Goal: Information Seeking & Learning: Learn about a topic

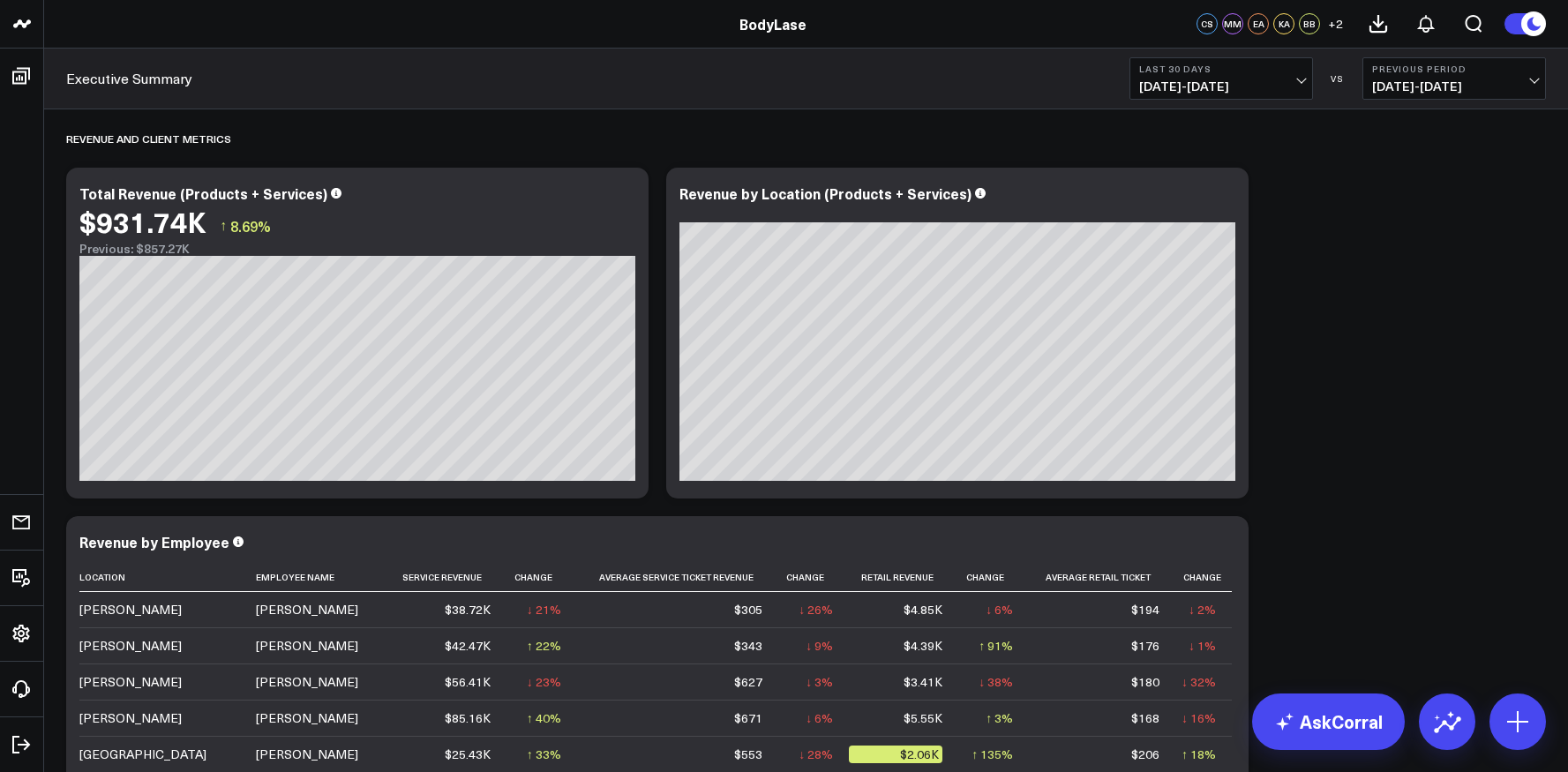
click at [1285, 81] on span "[DATE] - [DATE]" at bounding box center [1221, 86] width 164 height 14
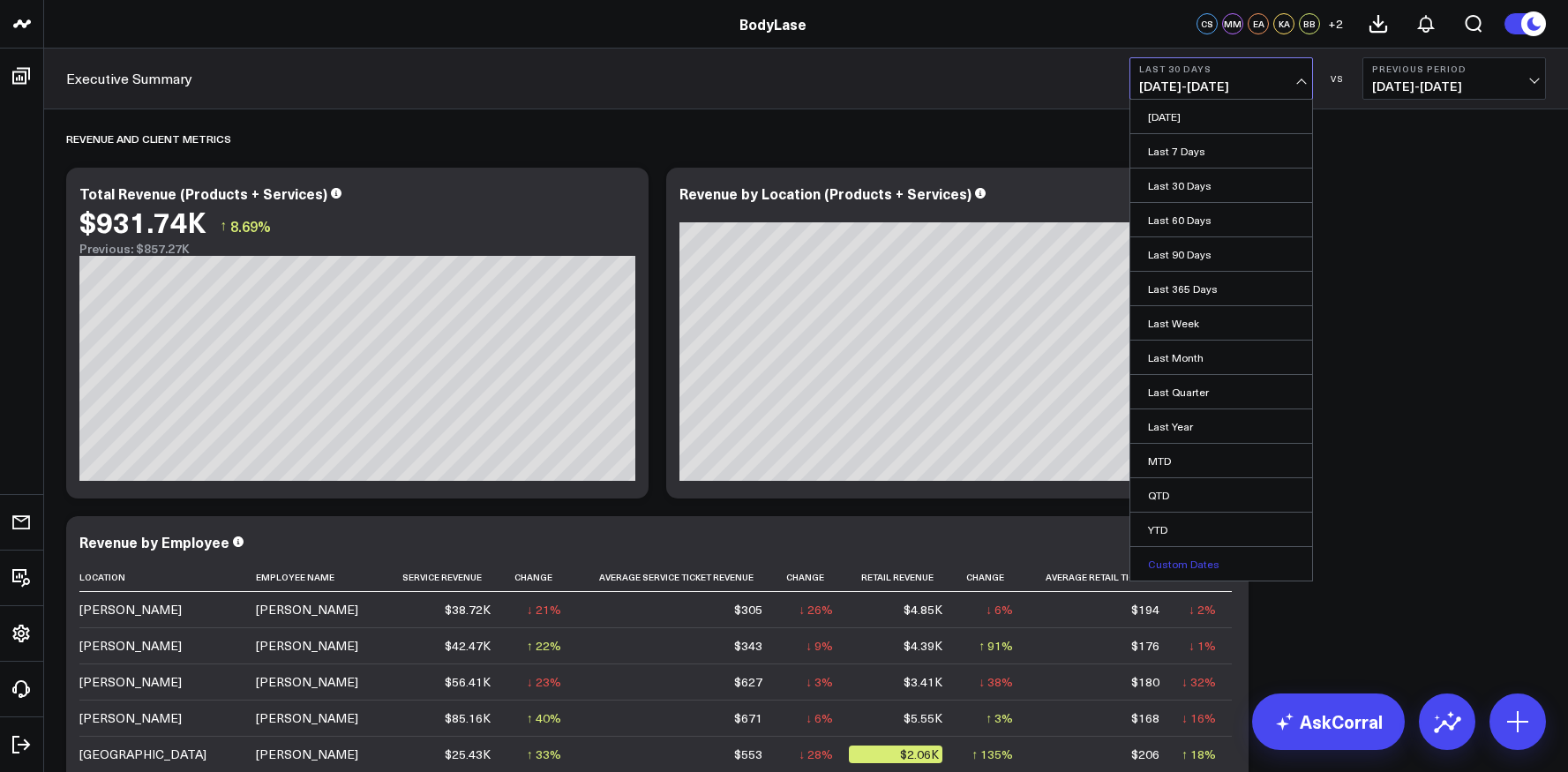
click at [1176, 561] on link "Custom Dates" at bounding box center [1221, 565] width 182 height 34
select select "9"
select select "2025"
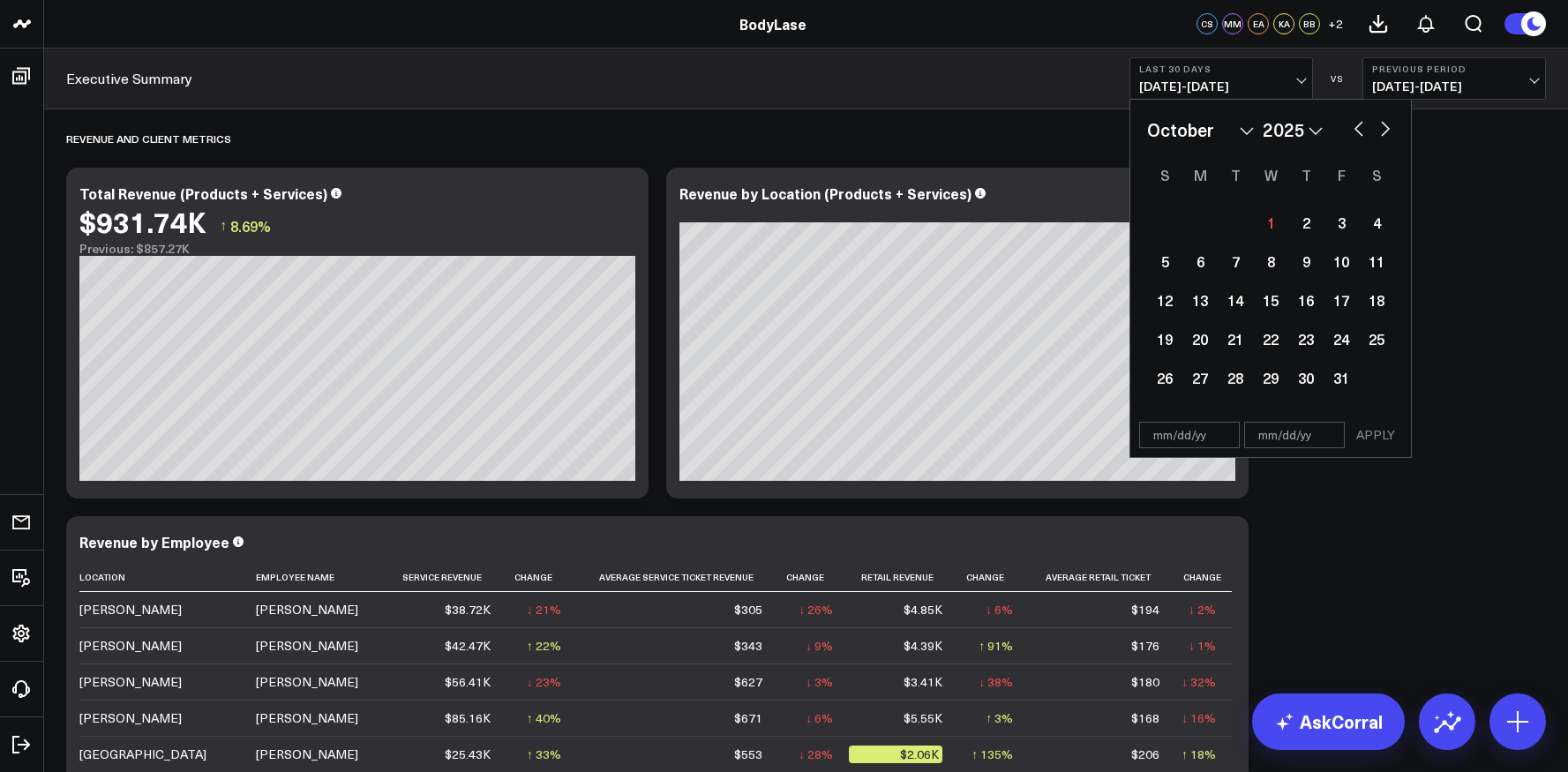
click at [1227, 133] on select "January February March April May June July August September October November De…" at bounding box center [1200, 130] width 107 height 27
select select "8"
select select "2025"
click at [1204, 345] on div "22" at bounding box center [1200, 339] width 36 height 36
type input "[DATE]"
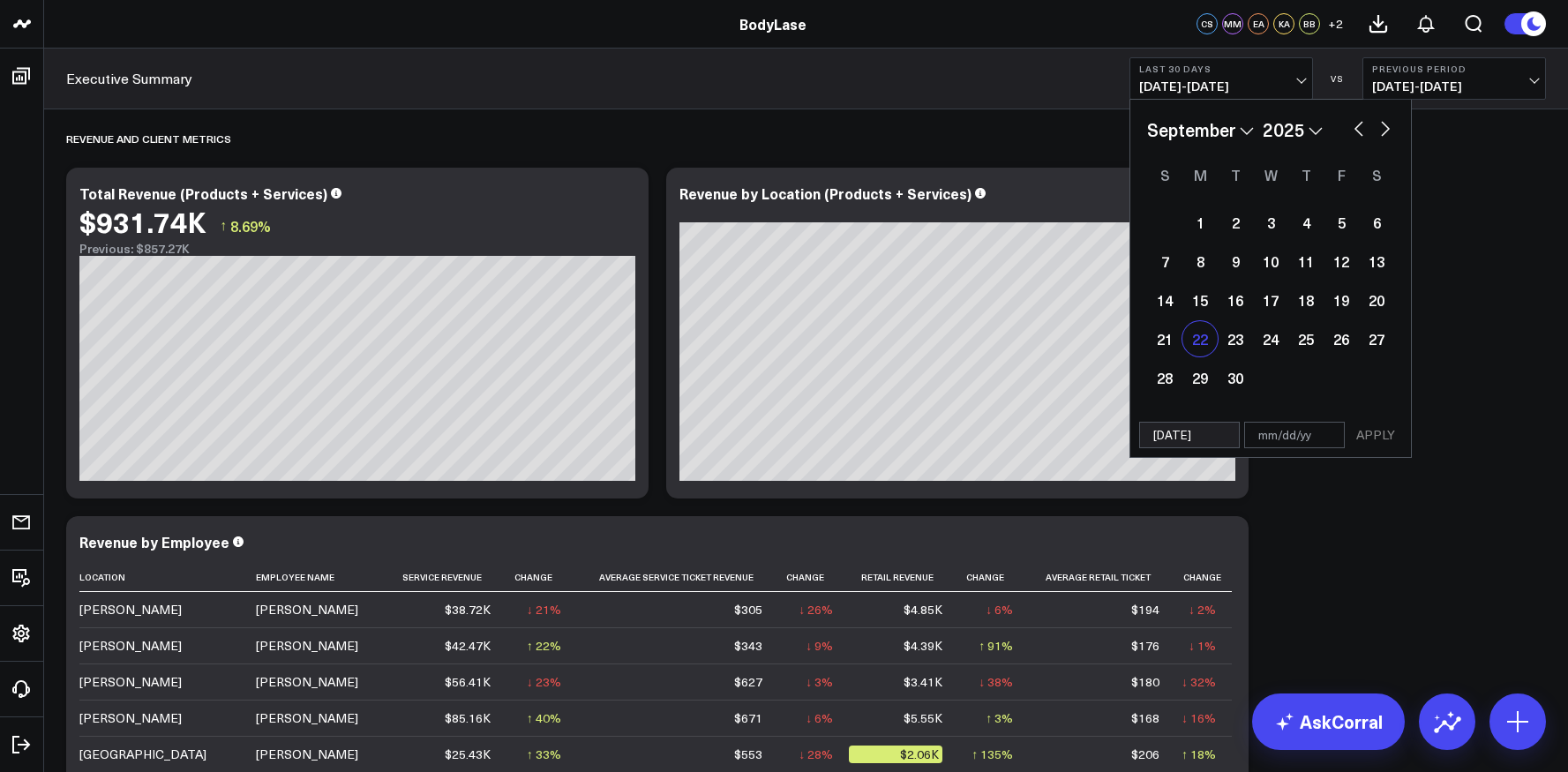
select select "8"
select select "2025"
click at [1173, 377] on div "28" at bounding box center [1165, 378] width 36 height 36
type input "[DATE]"
select select "8"
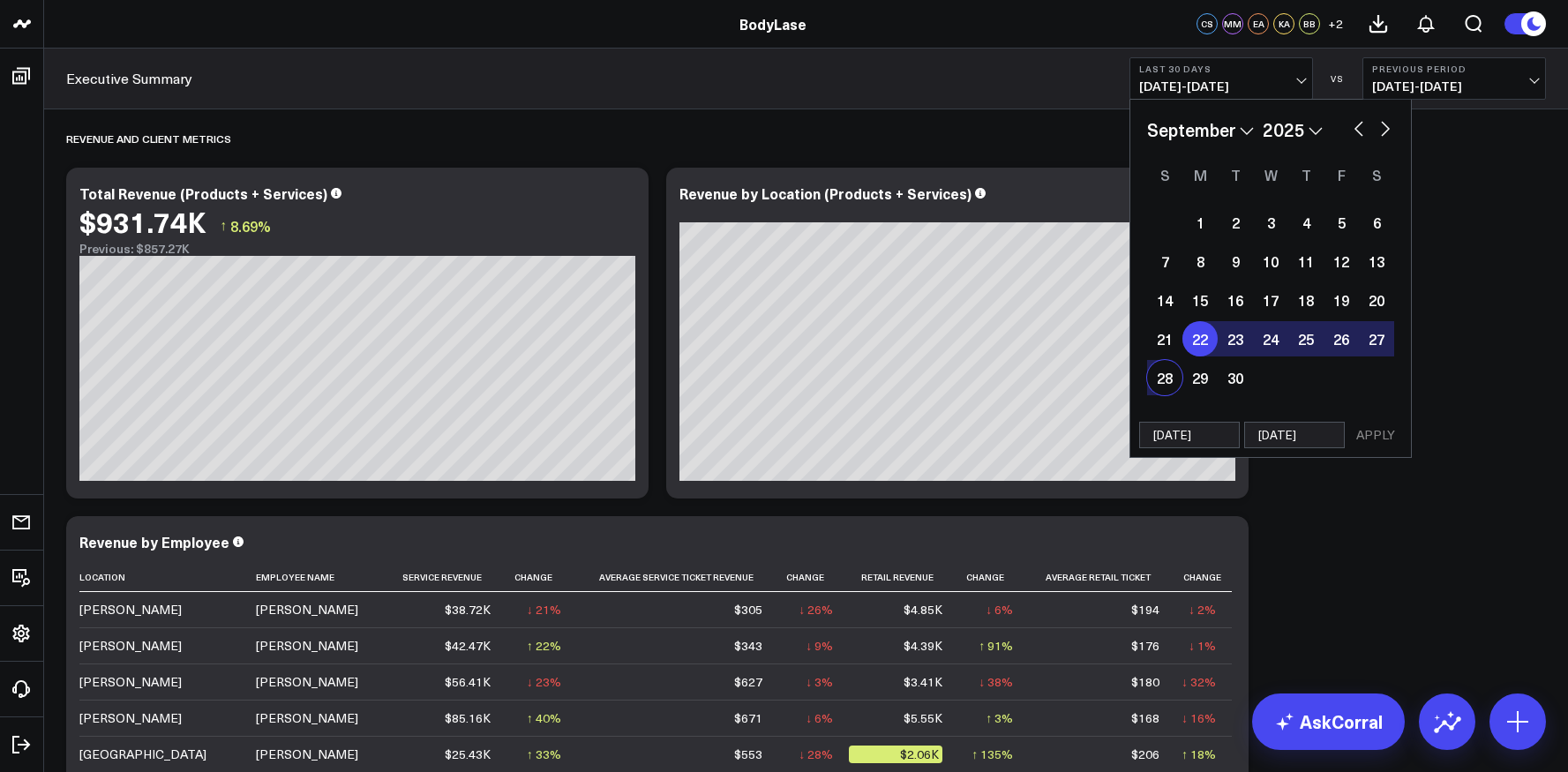
select select "2025"
click at [1370, 438] on button "APPLY" at bounding box center [1375, 435] width 53 height 27
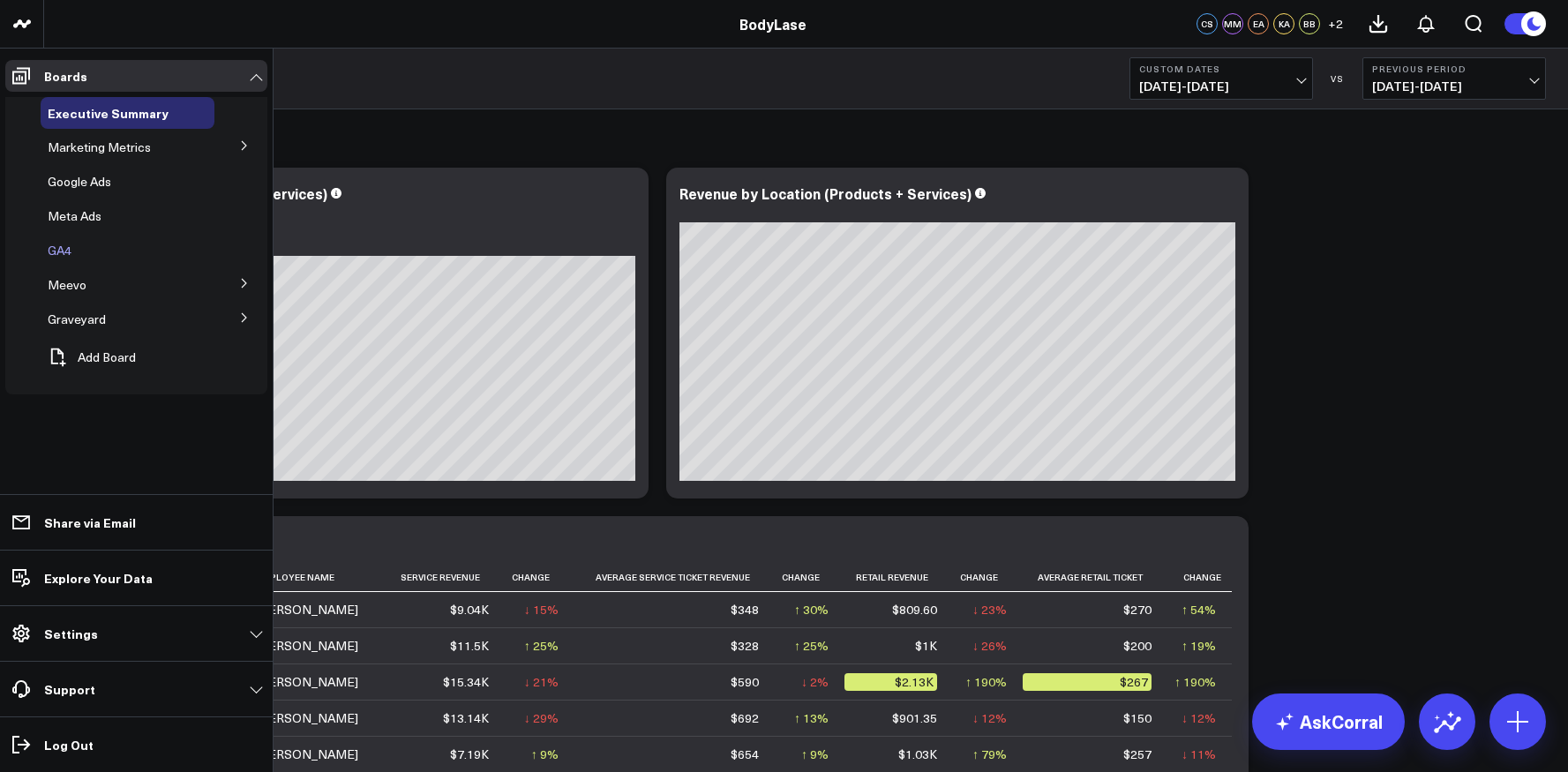
click at [57, 248] on span "GA4" at bounding box center [60, 250] width 24 height 17
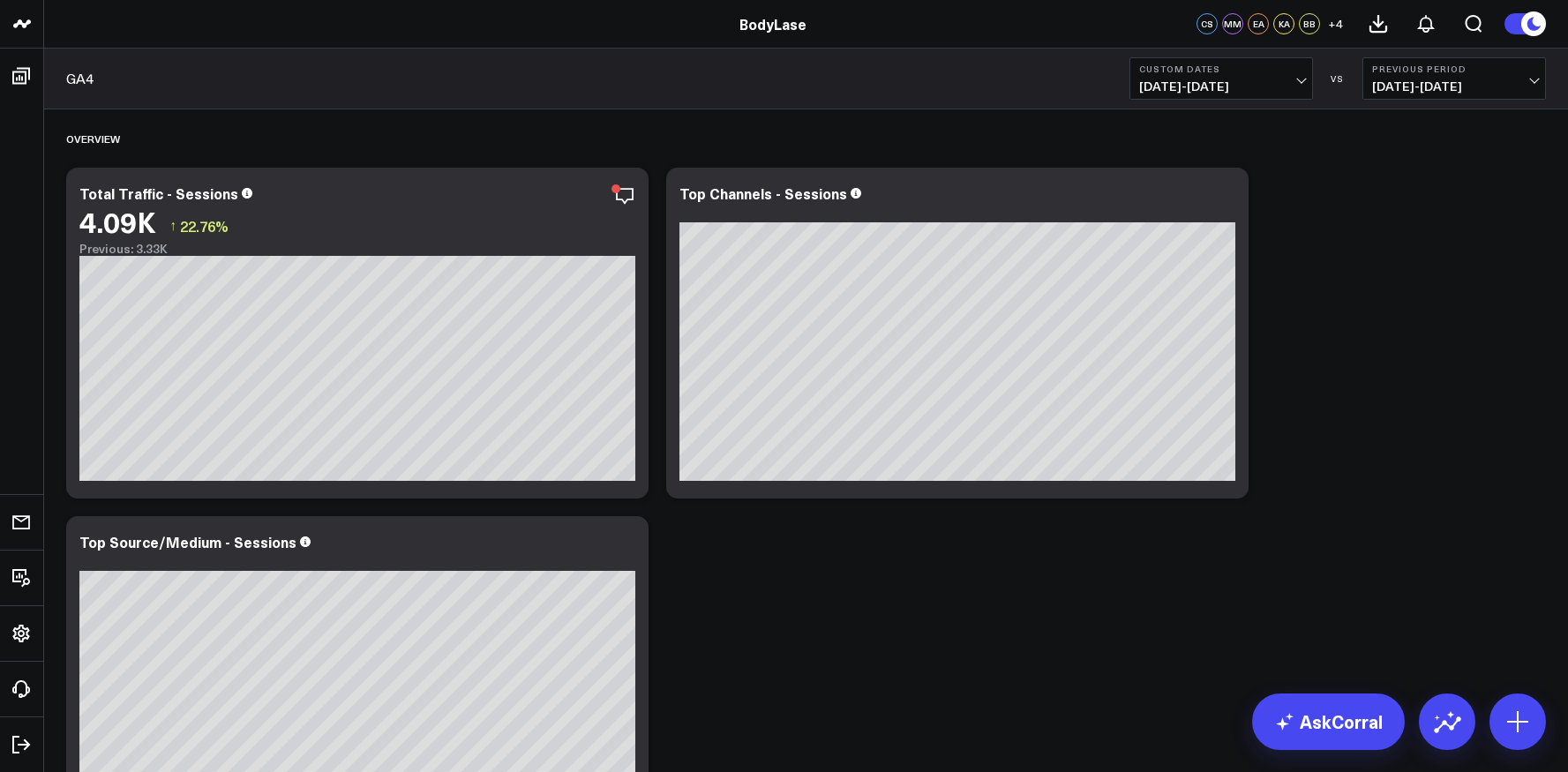
click at [1455, 86] on span "[DATE] - [DATE]" at bounding box center [1454, 86] width 164 height 14
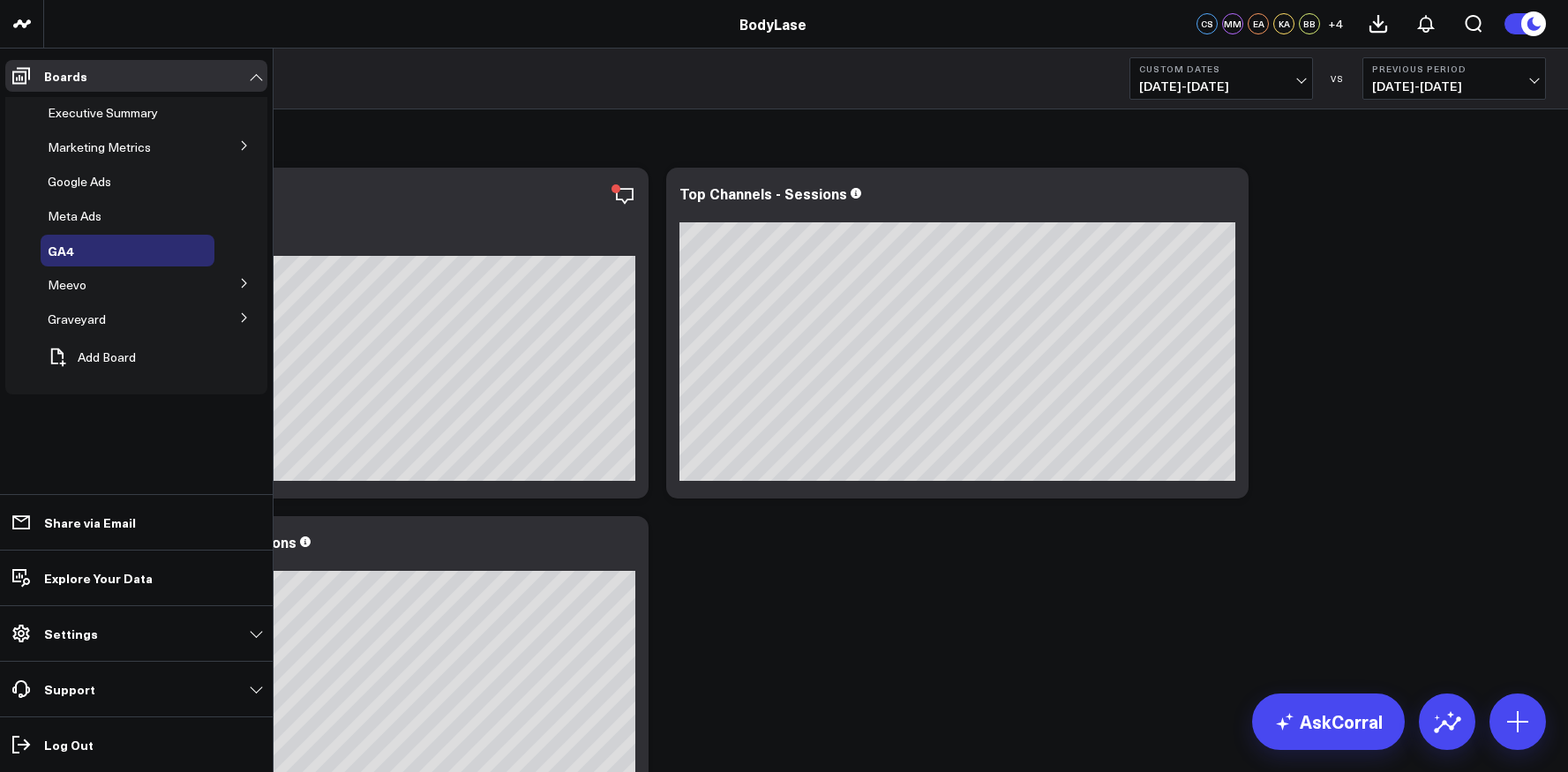
click at [240, 144] on icon at bounding box center [245, 146] width 11 height 11
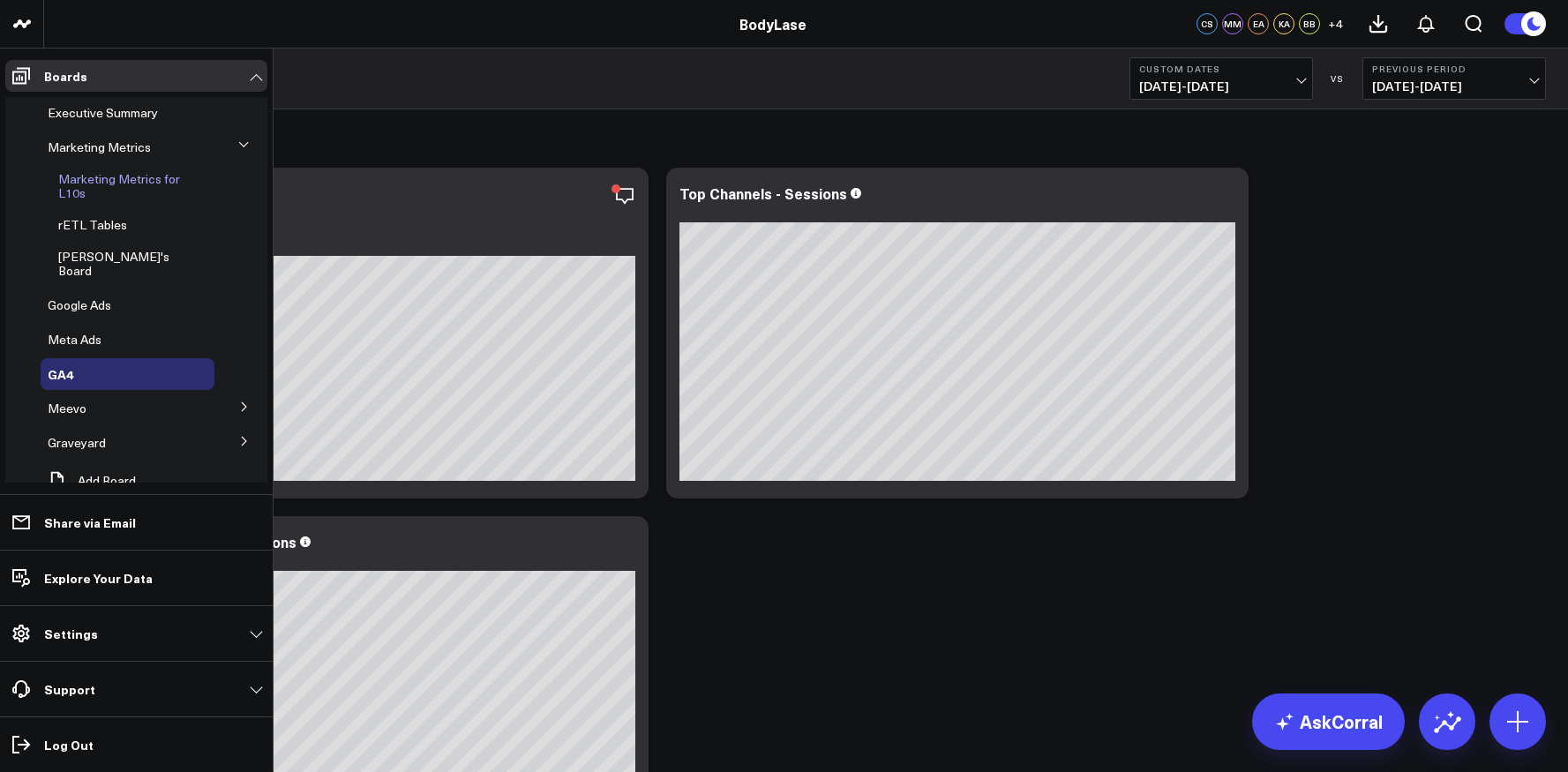
click at [95, 180] on span "Marketing Metrics for L10s" at bounding box center [118, 185] width 122 height 31
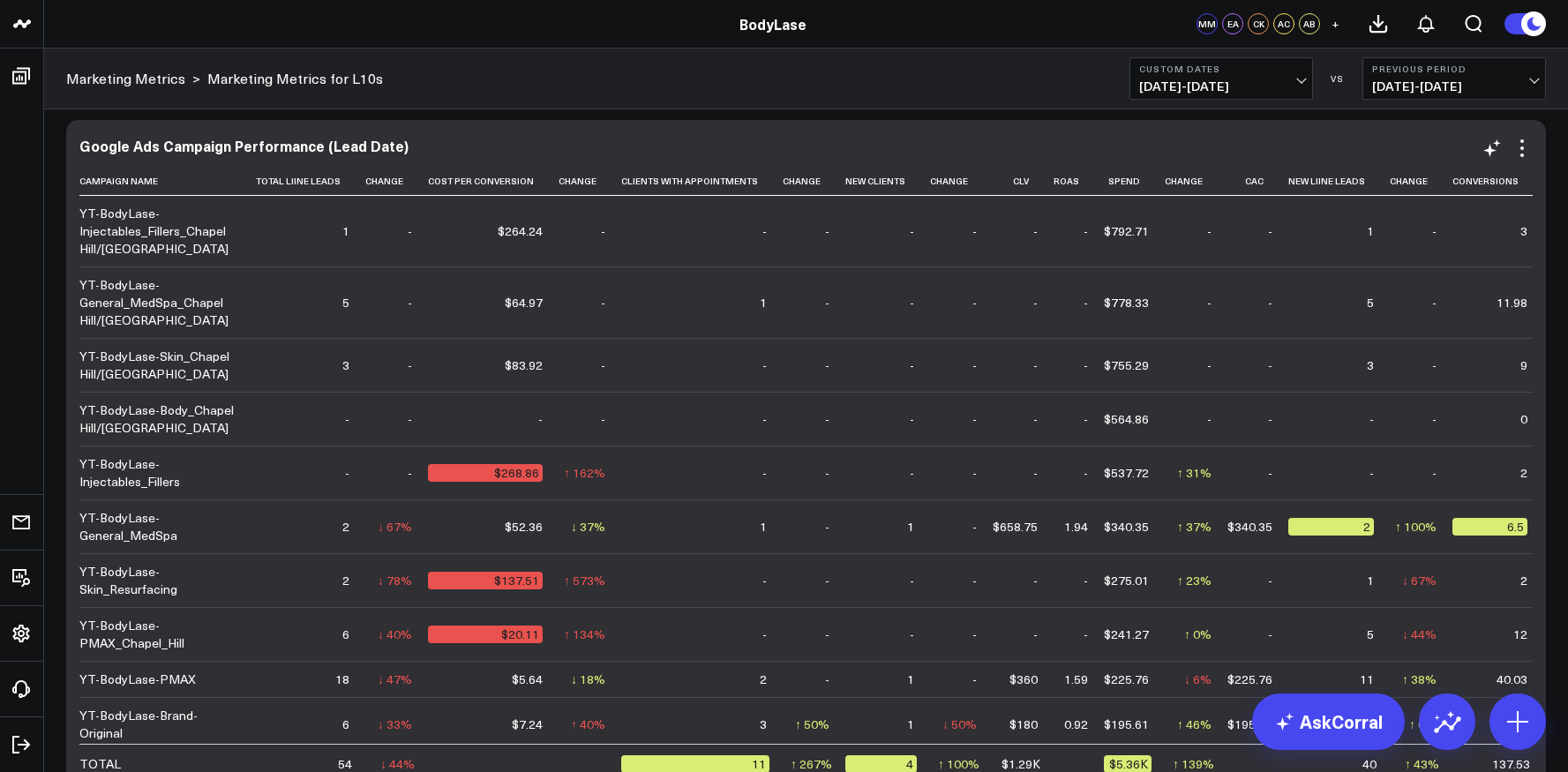
scroll to position [1175, 0]
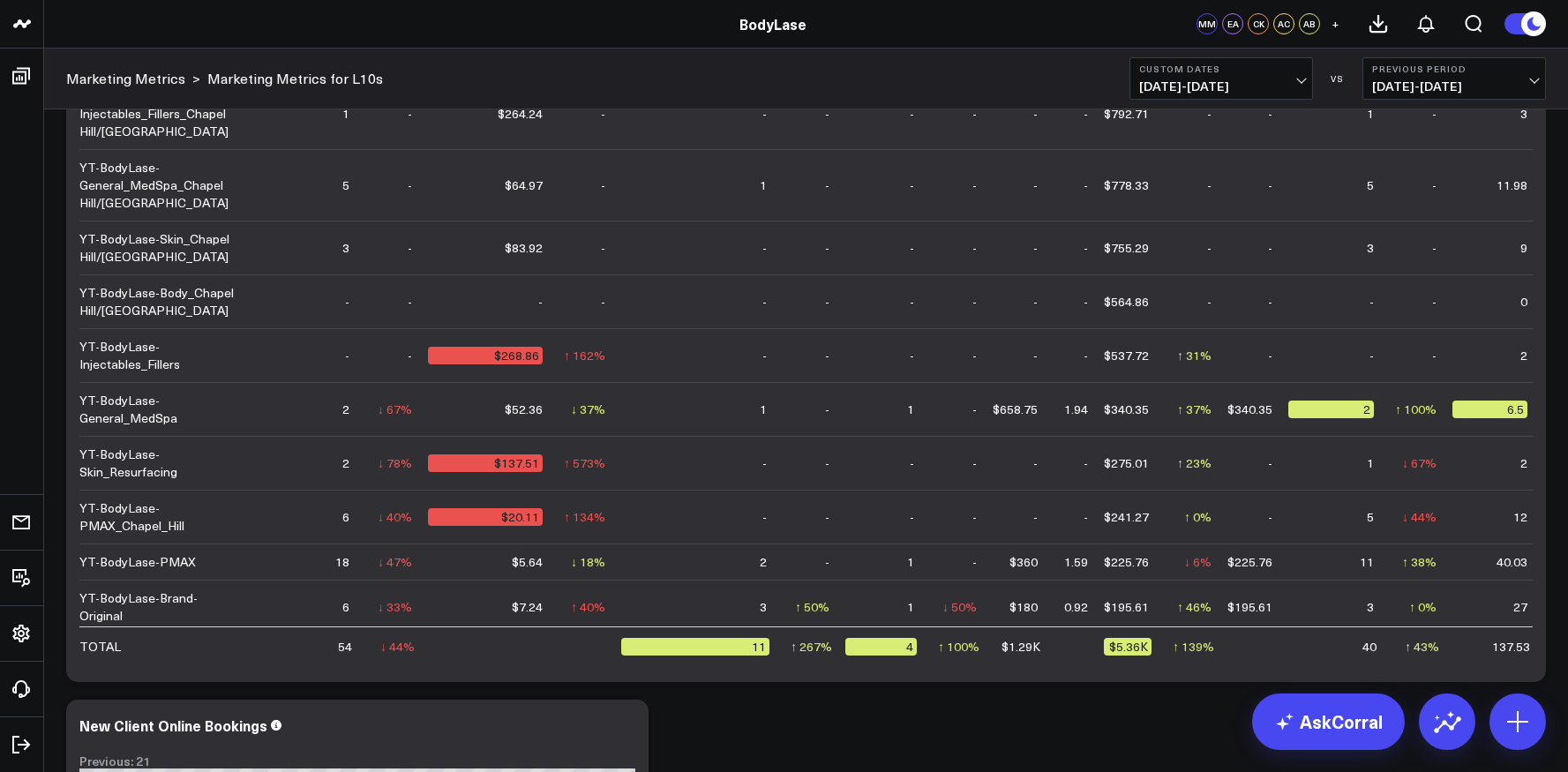
click at [1289, 81] on span "[DATE] - [DATE]" at bounding box center [1221, 86] width 164 height 14
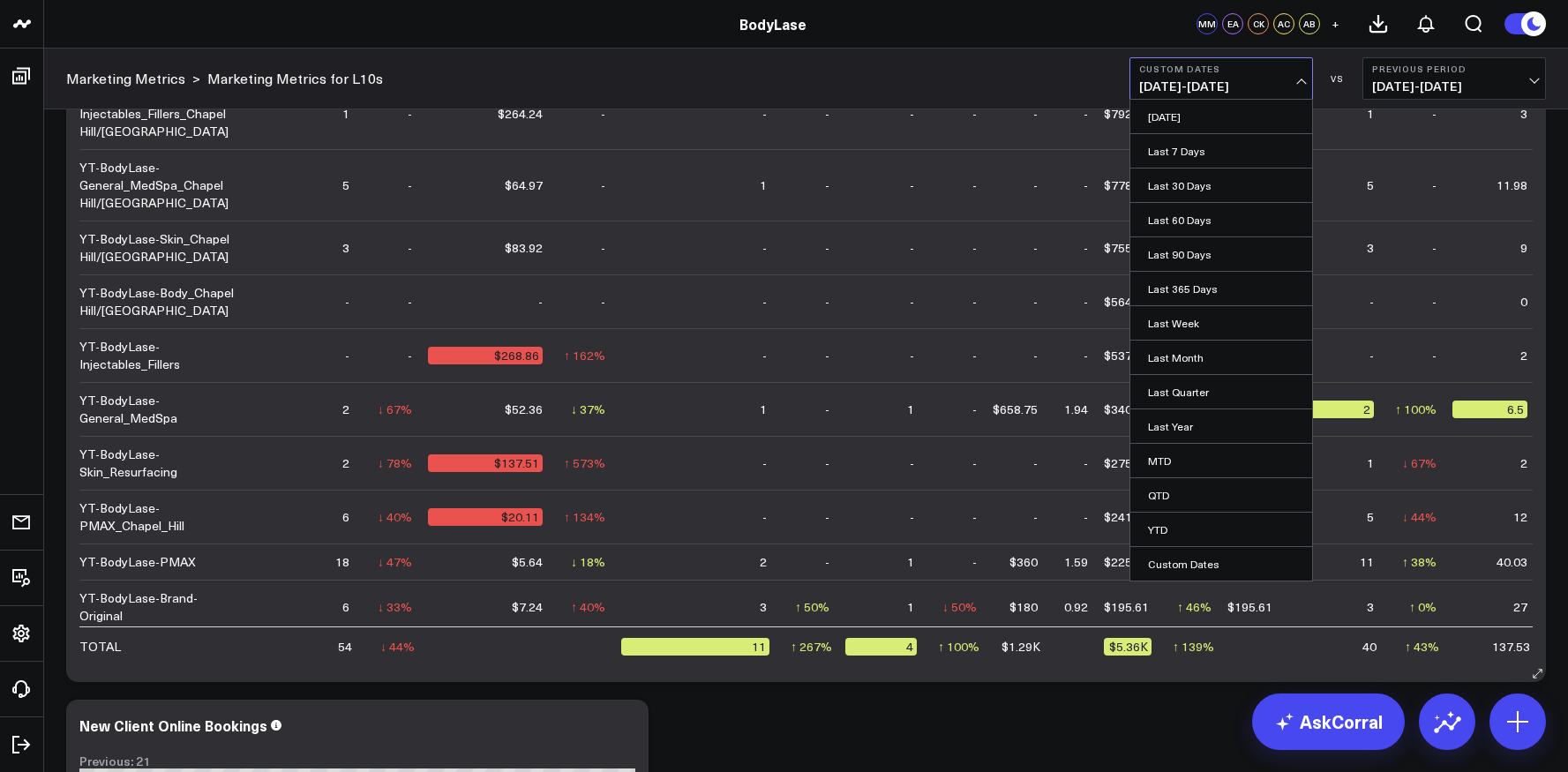
click at [1189, 557] on link "Custom Dates" at bounding box center [1221, 565] width 182 height 34
select select "9"
select select "2025"
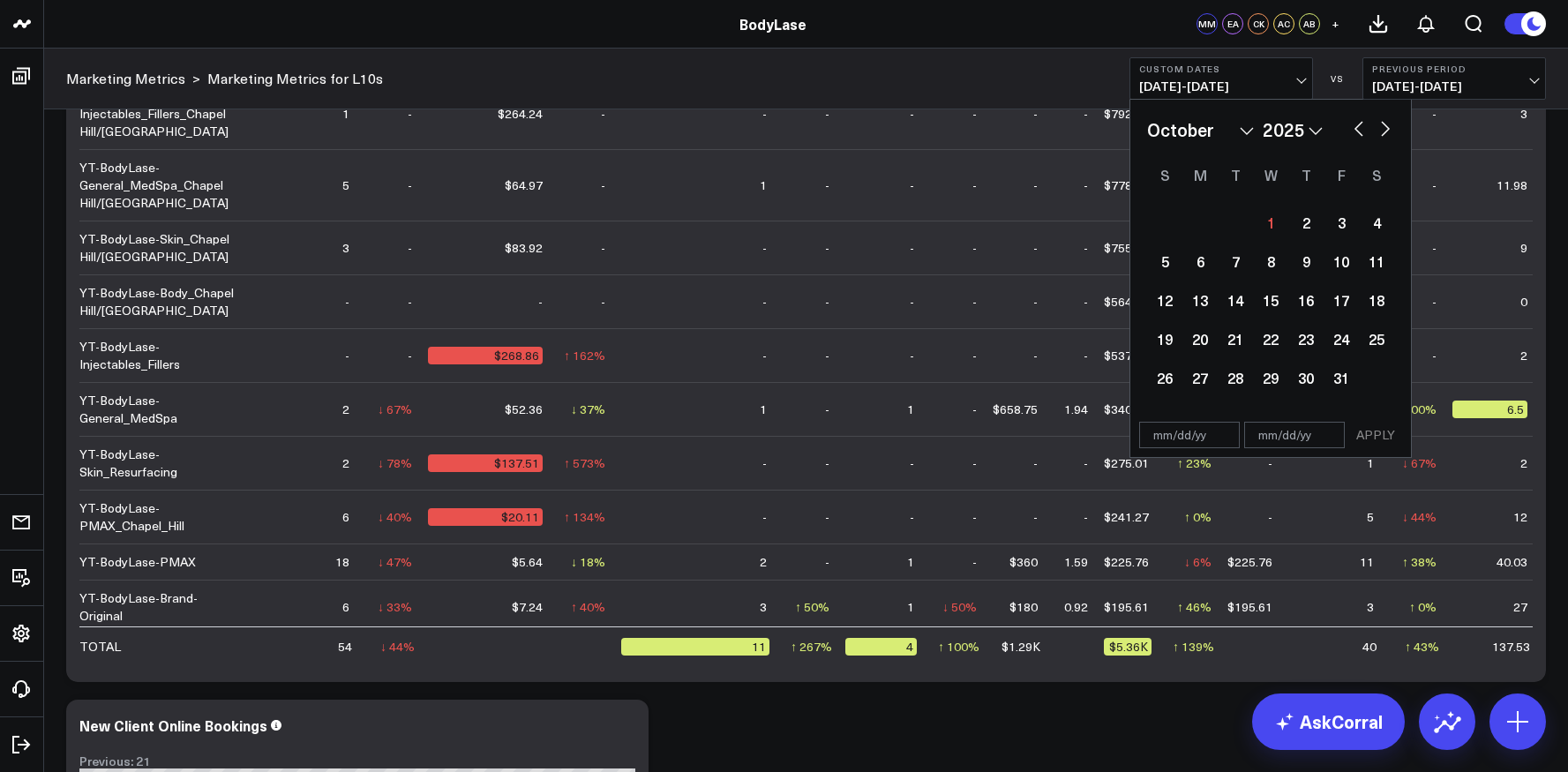
click at [1223, 130] on select "January February March April May June July August September October November De…" at bounding box center [1200, 130] width 107 height 27
select select "8"
select select "2025"
click at [1201, 297] on div "15" at bounding box center [1200, 300] width 36 height 36
type input "[DATE]"
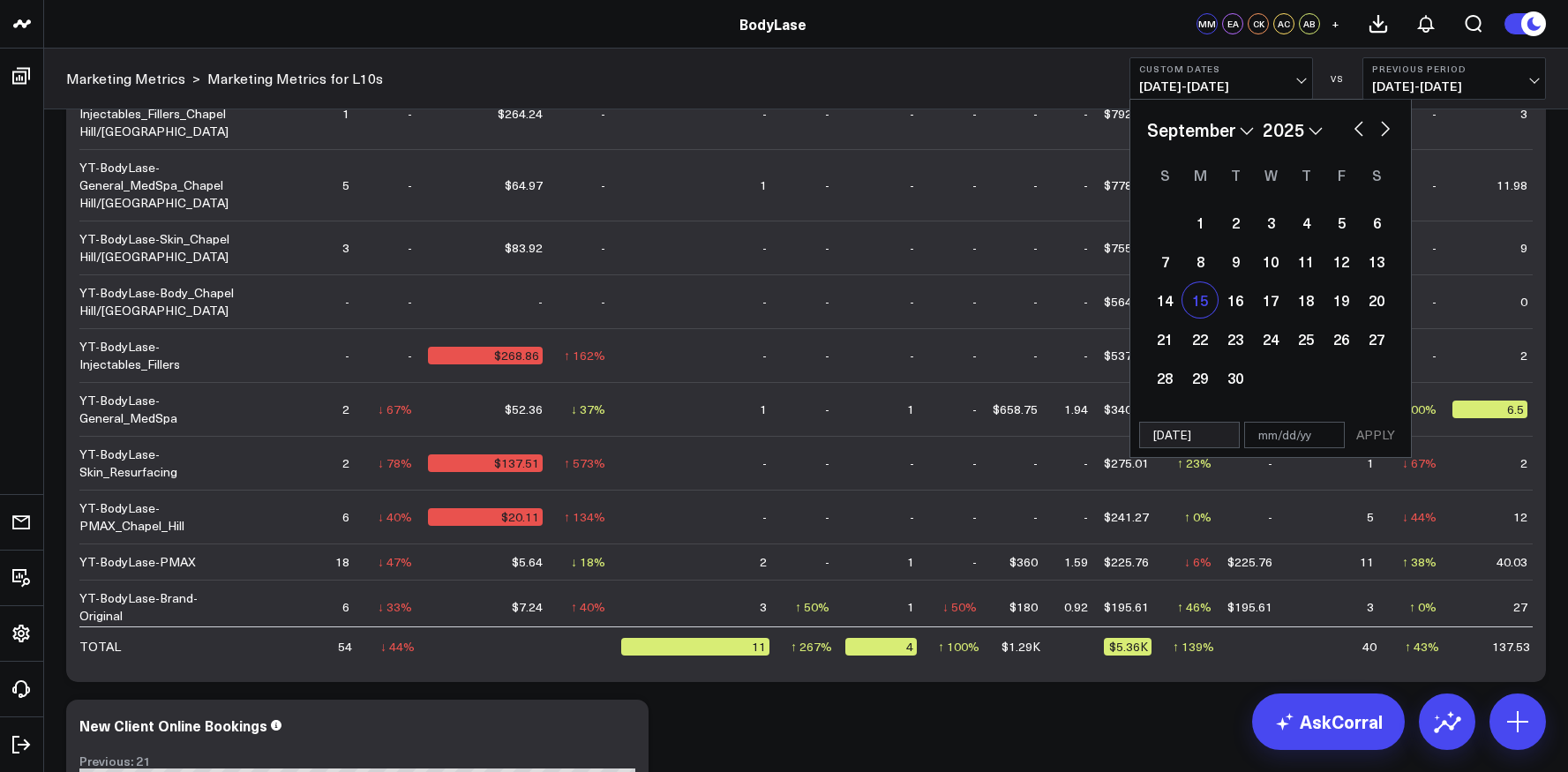
select select "8"
select select "2025"
click at [1168, 337] on div "21" at bounding box center [1165, 339] width 36 height 36
type input "[DATE]"
select select "8"
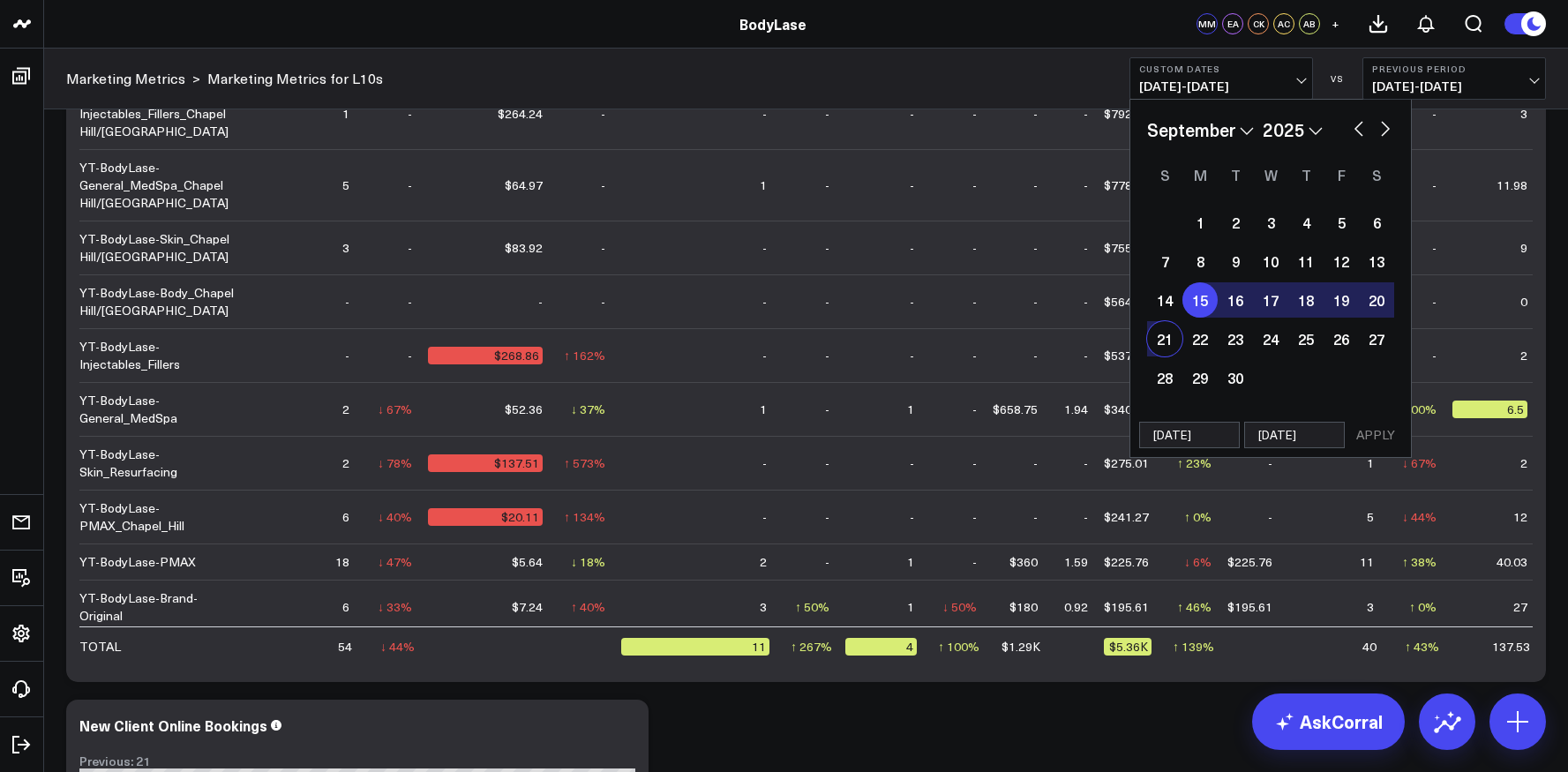
select select "2025"
click at [1386, 428] on button "APPLY" at bounding box center [1375, 435] width 53 height 27
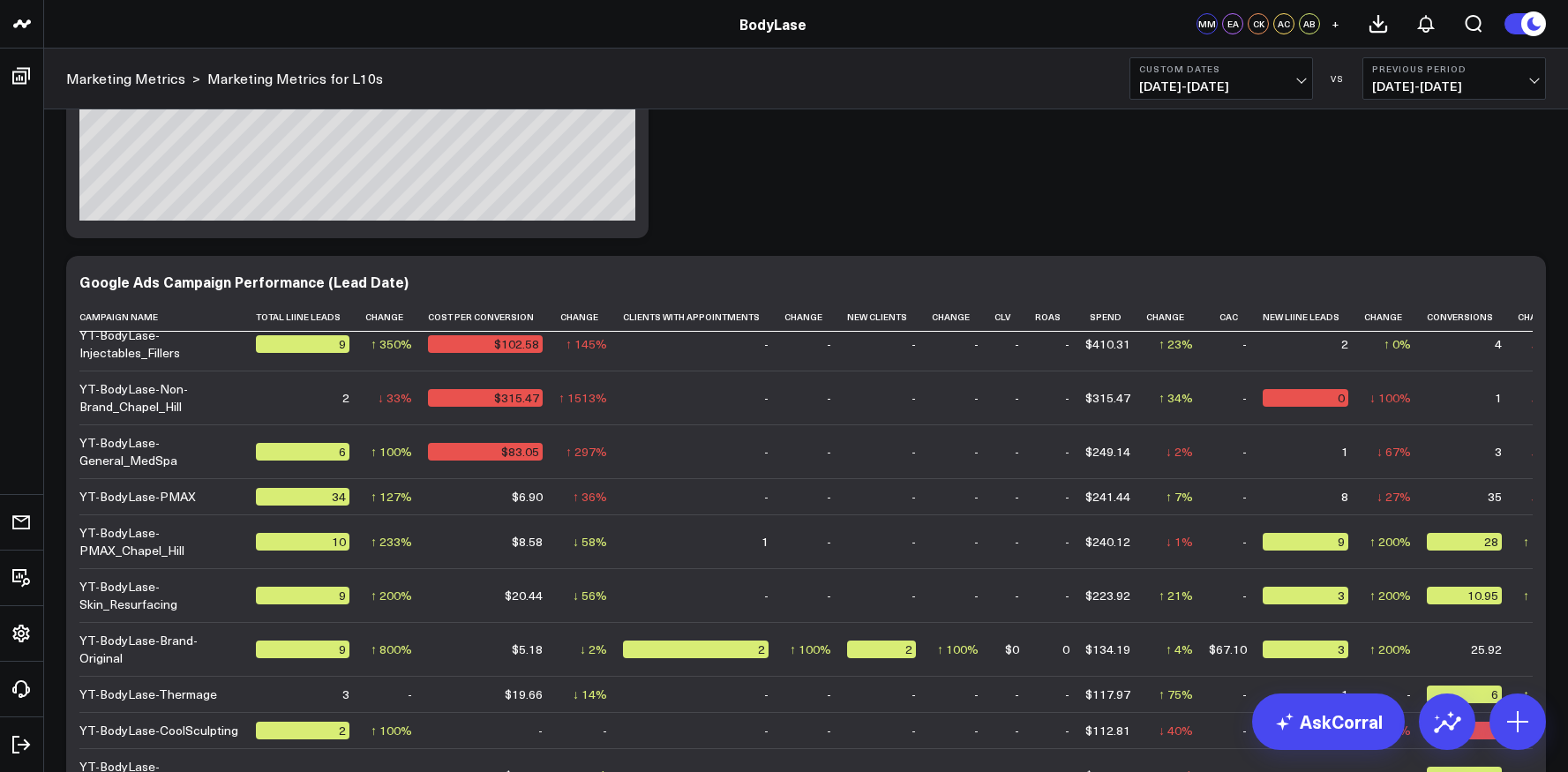
scroll to position [18, 0]
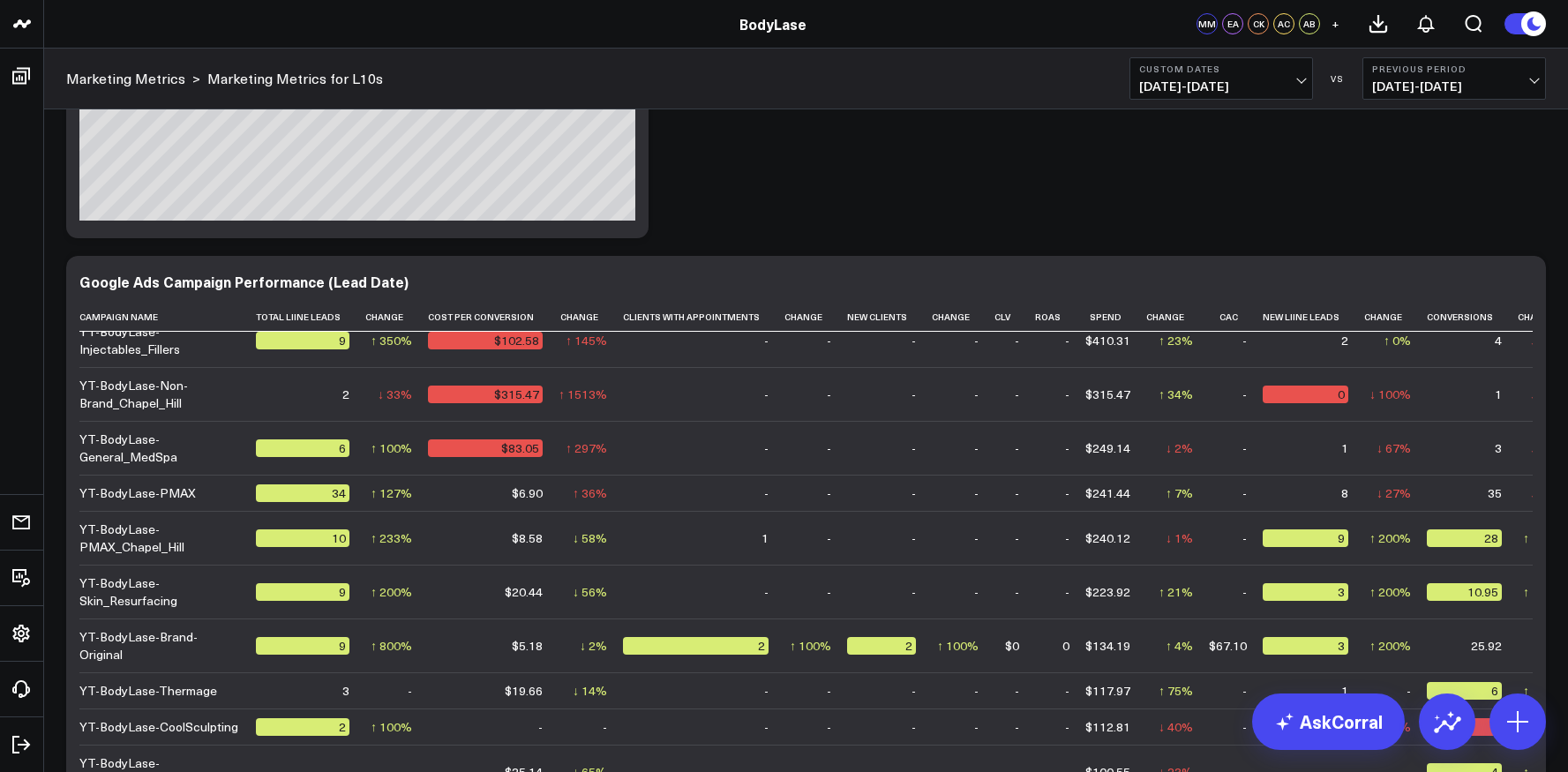
click at [1289, 77] on button "Custom Dates [DATE] - [DATE]" at bounding box center [1221, 78] width 183 height 43
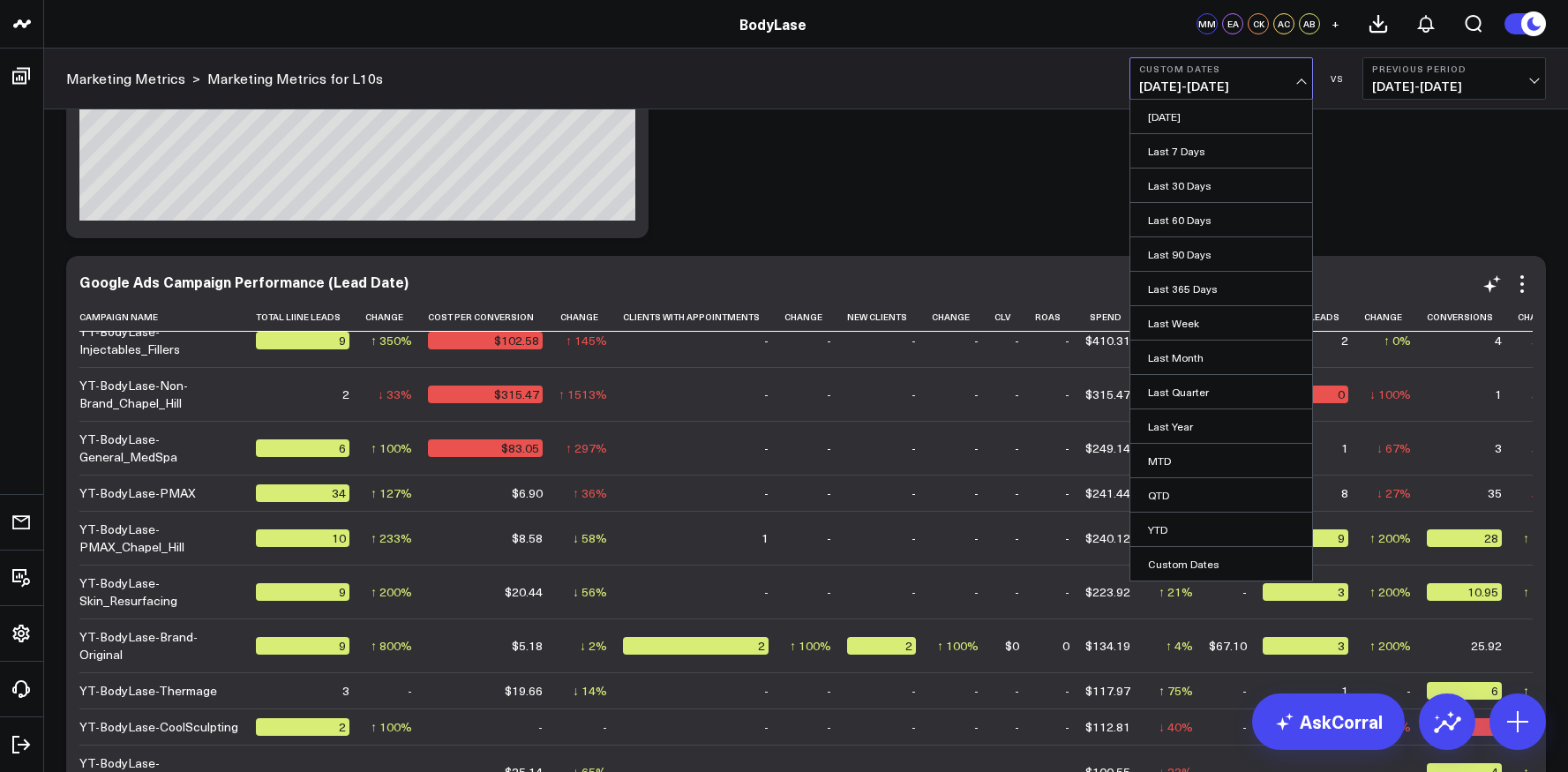
click at [1192, 562] on link "Custom Dates" at bounding box center [1221, 565] width 182 height 34
select select "9"
select select "2025"
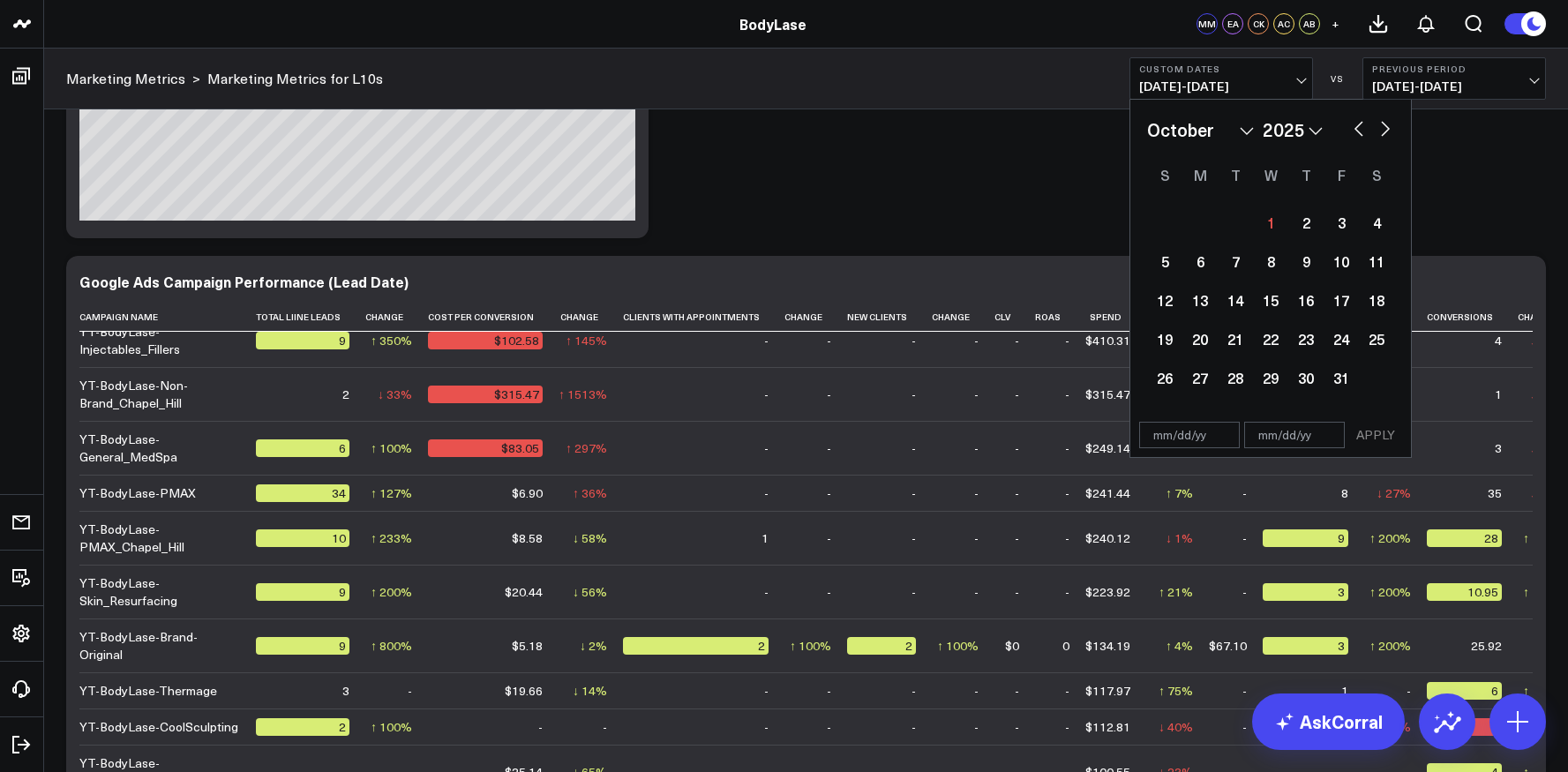
click at [1200, 135] on select "January February March April May June July August September October November De…" at bounding box center [1200, 130] width 107 height 27
select select "8"
select select "2025"
click at [1197, 348] on div "22" at bounding box center [1200, 339] width 36 height 36
type input "[DATE]"
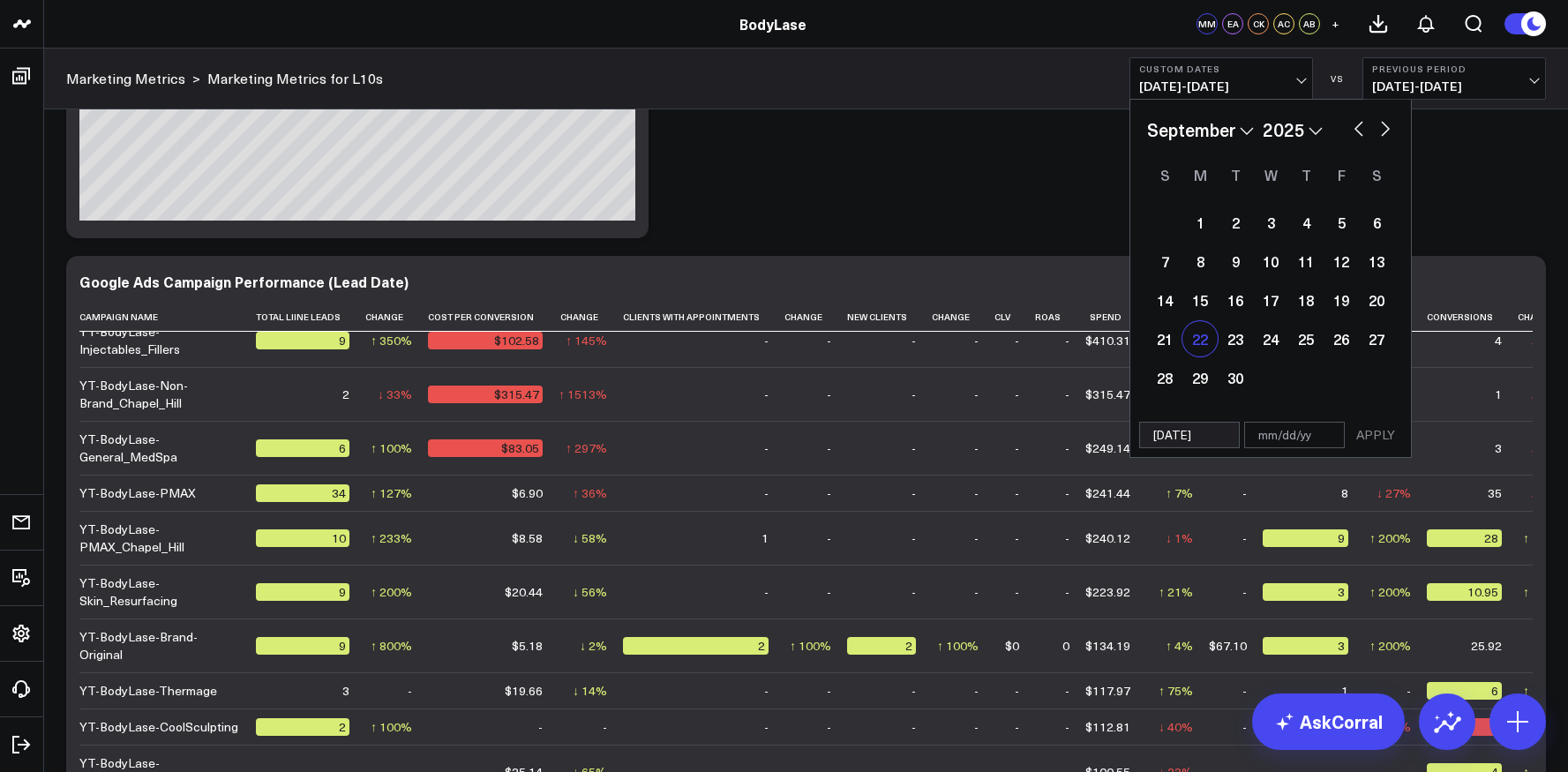
select select "8"
select select "2025"
click at [1172, 373] on div "28" at bounding box center [1165, 378] width 36 height 36
type input "[DATE]"
select select "8"
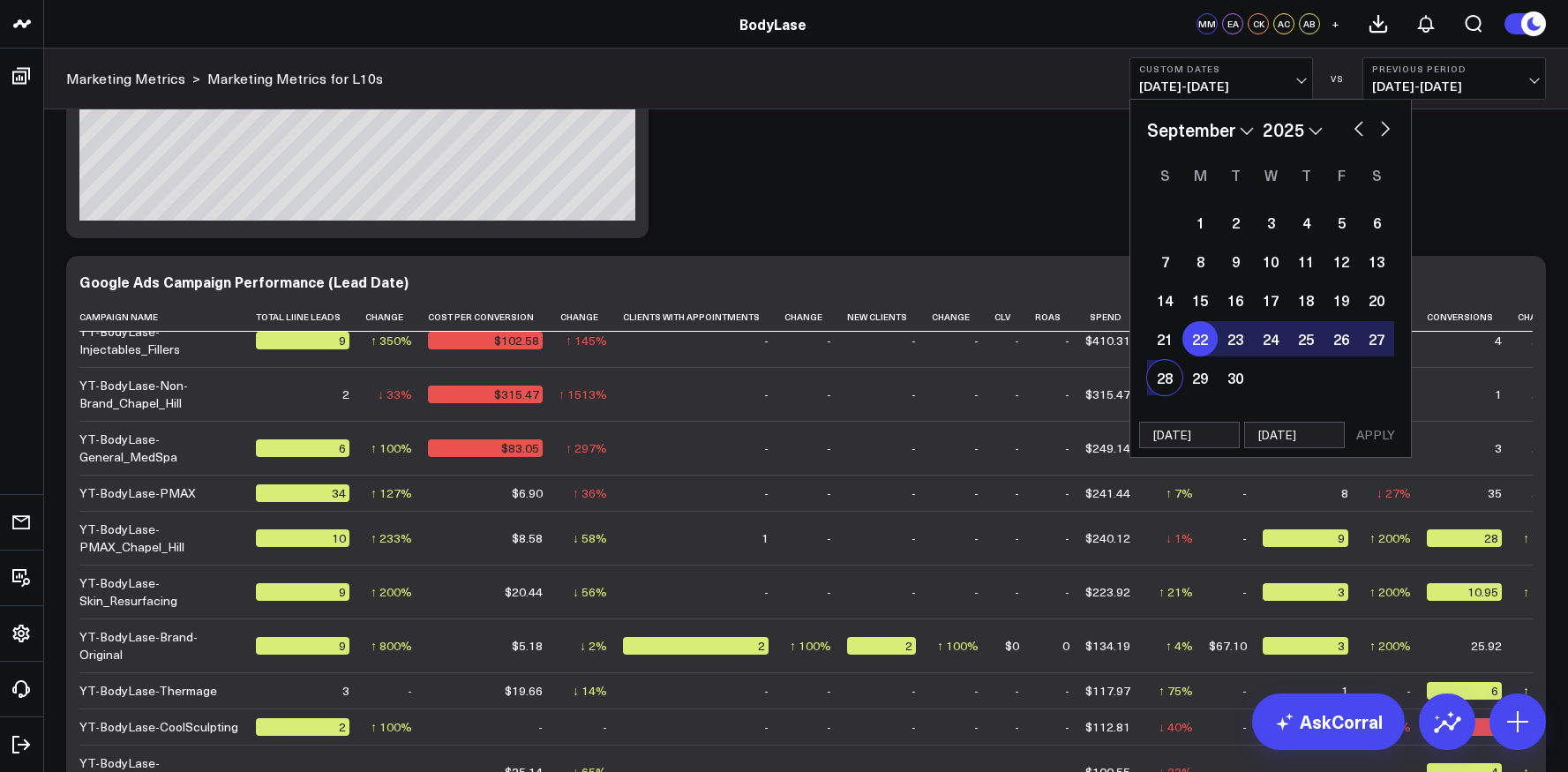
select select "2025"
click at [1370, 429] on button "APPLY" at bounding box center [1375, 435] width 53 height 27
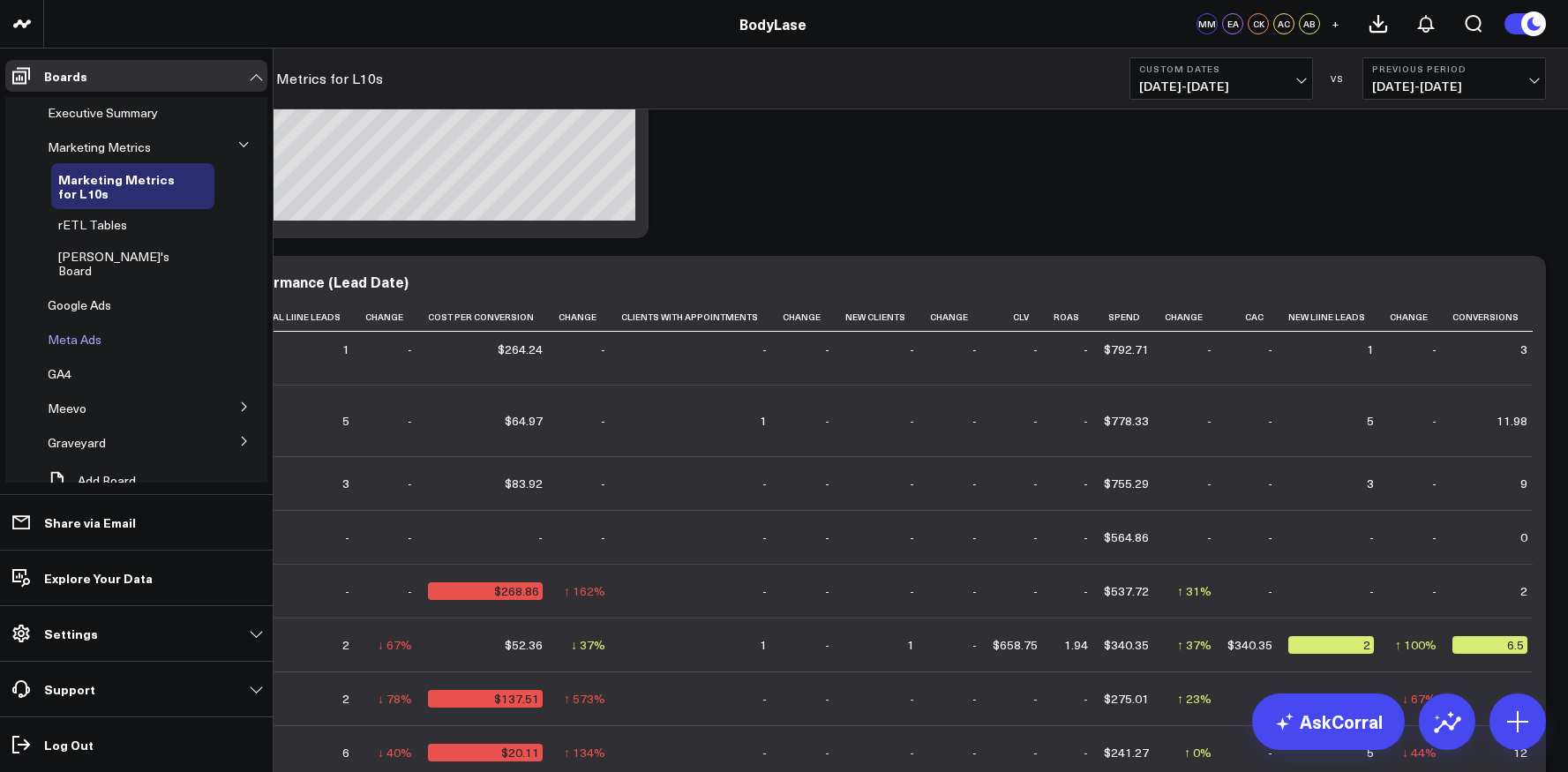
click at [80, 331] on span "Meta Ads" at bounding box center [75, 339] width 53 height 17
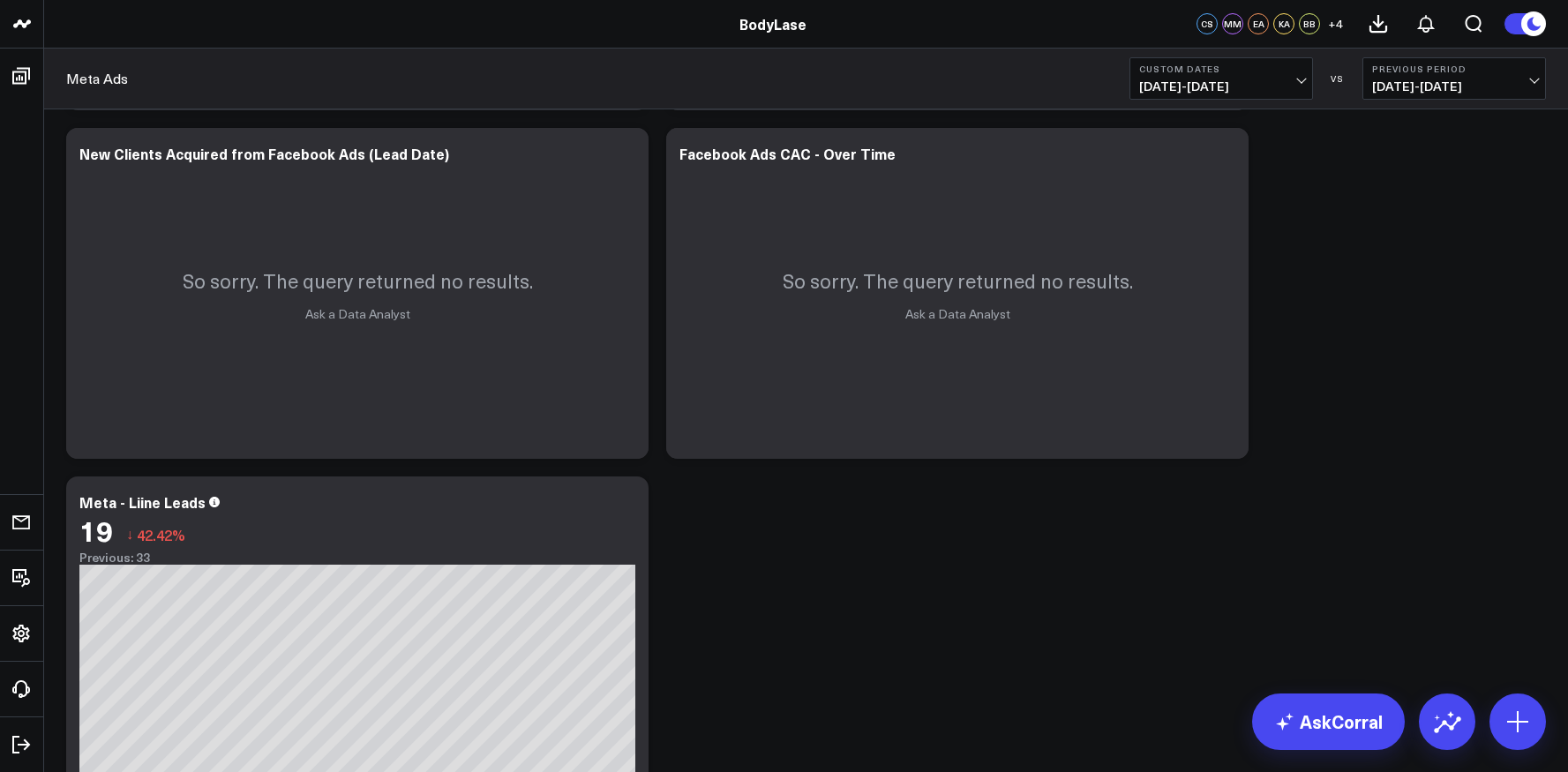
scroll to position [2442, 0]
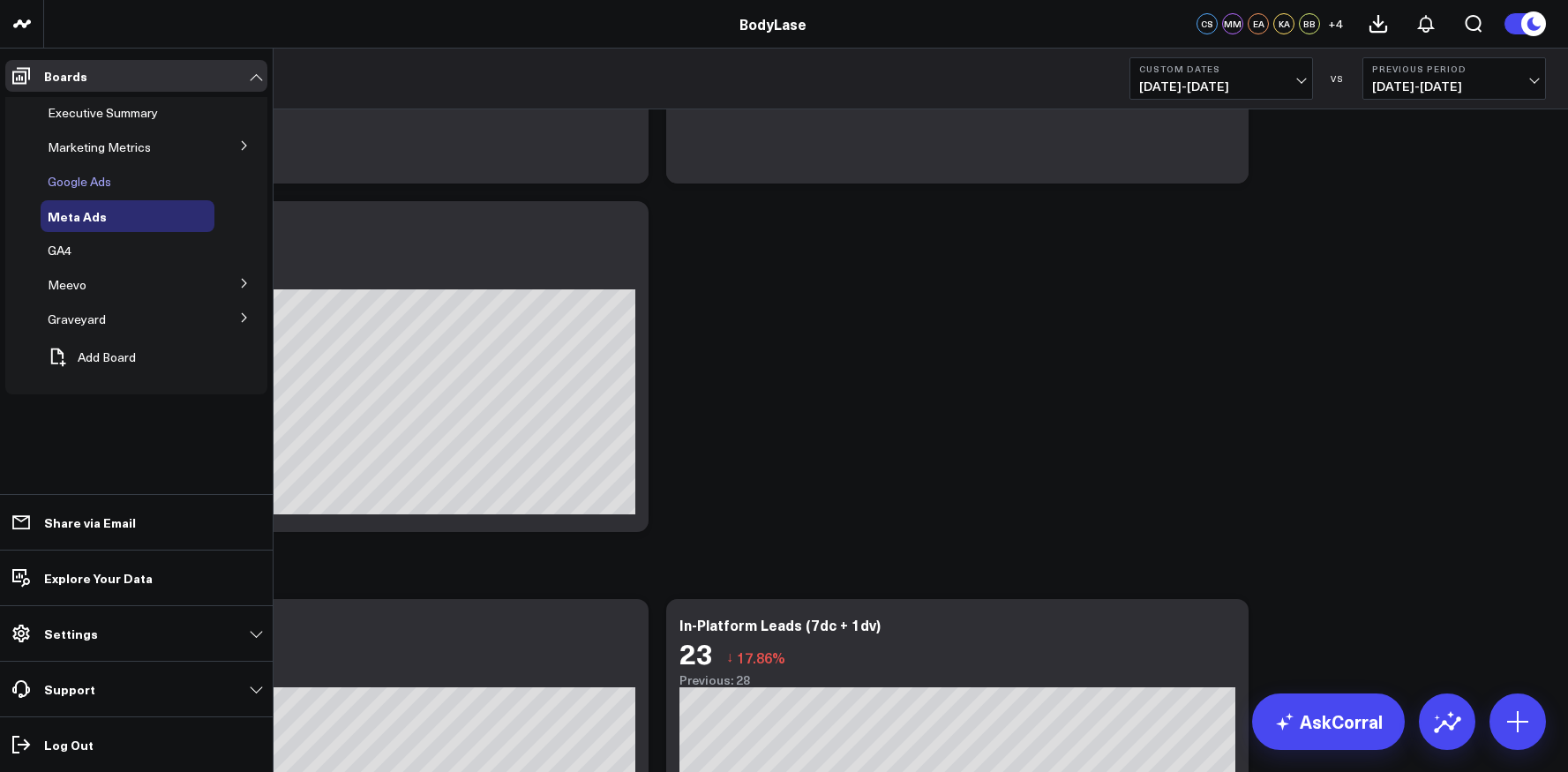
click at [72, 182] on span "Google Ads" at bounding box center [79, 181] width 63 height 17
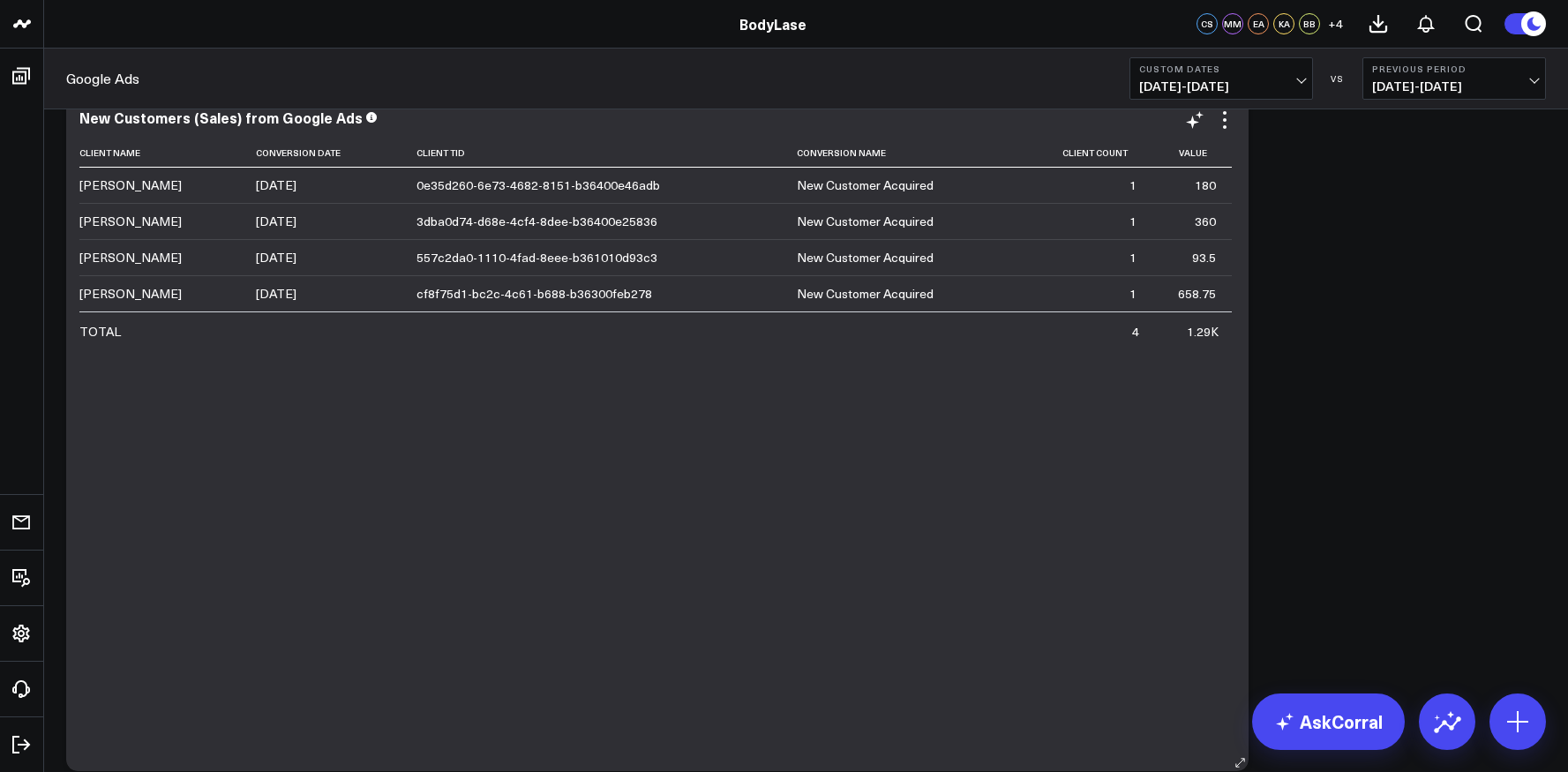
scroll to position [400, 0]
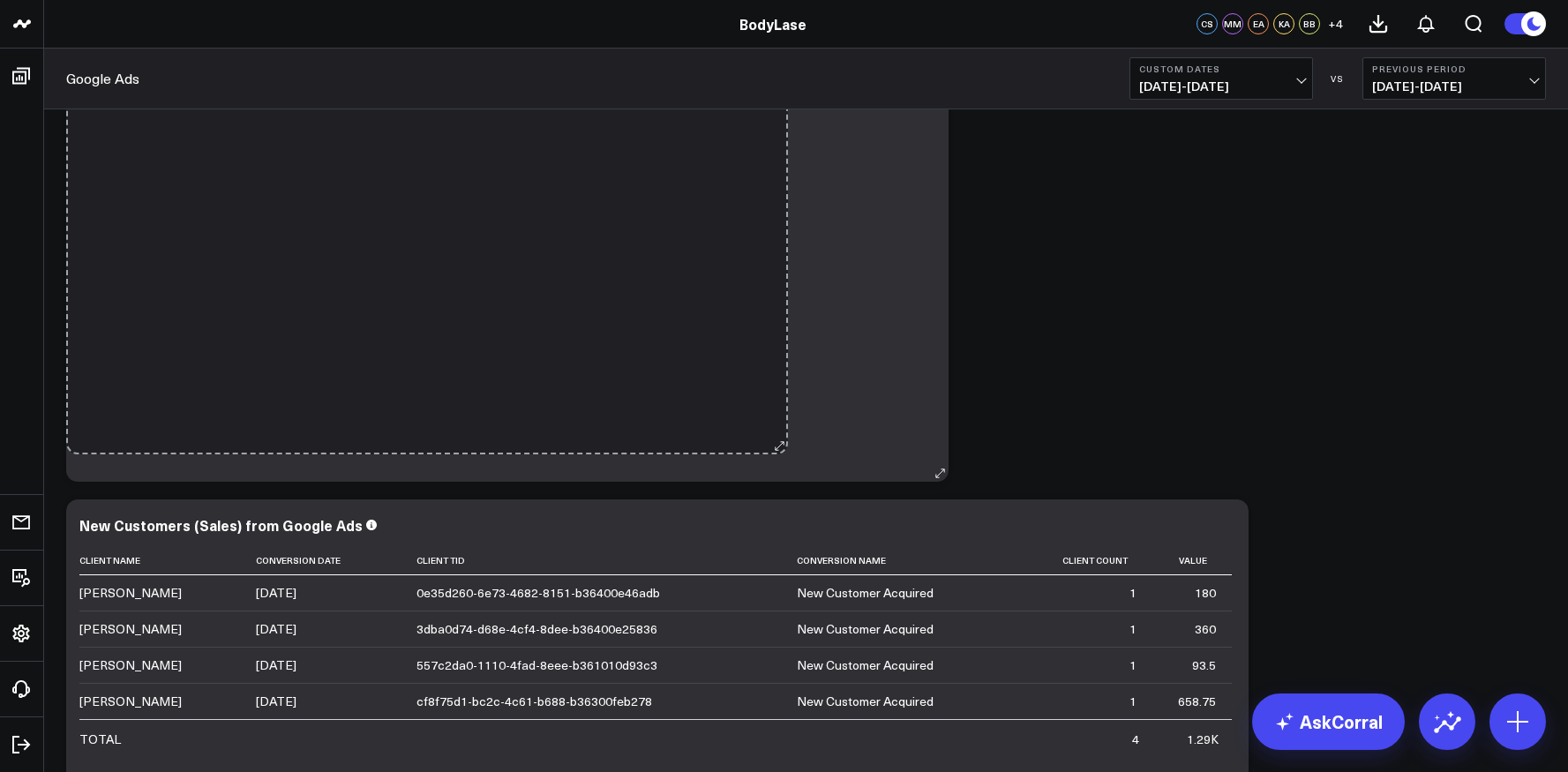
drag, startPoint x: 1242, startPoint y: 472, endPoint x: 757, endPoint y: 458, distance: 485.2
click at [757, 458] on div "New Customers (Sales) from Google Ads Client Name Conversion Date Client Tid Co…" at bounding box center [506, 142] width 882 height 679
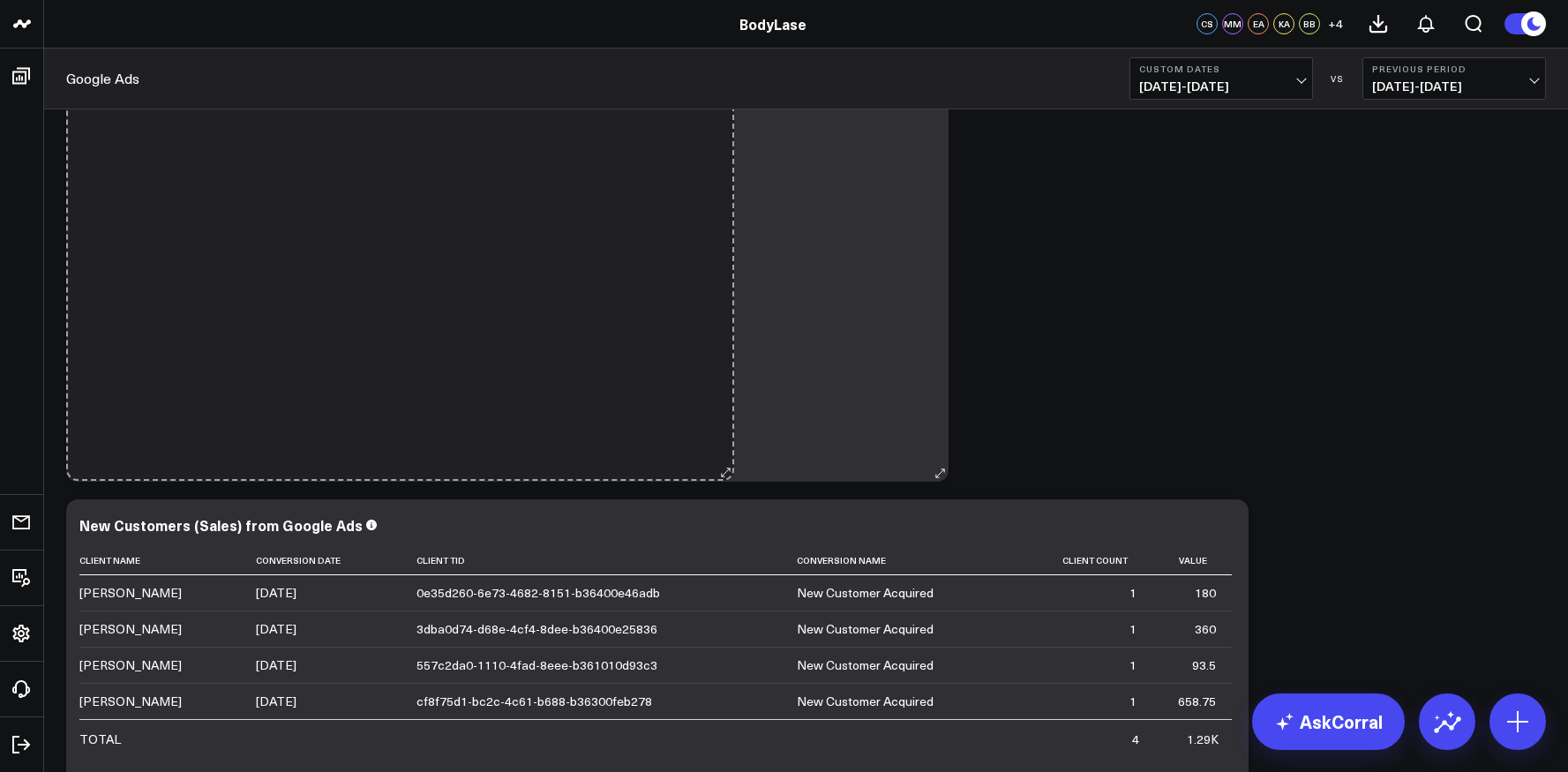
drag, startPoint x: 942, startPoint y: 470, endPoint x: 728, endPoint y: 470, distance: 214.0
click at [728, 470] on div "New Customers (Sales) from Google Ads Client Name Conversion Date Client Tid Co…" at bounding box center [506, 142] width 882 height 679
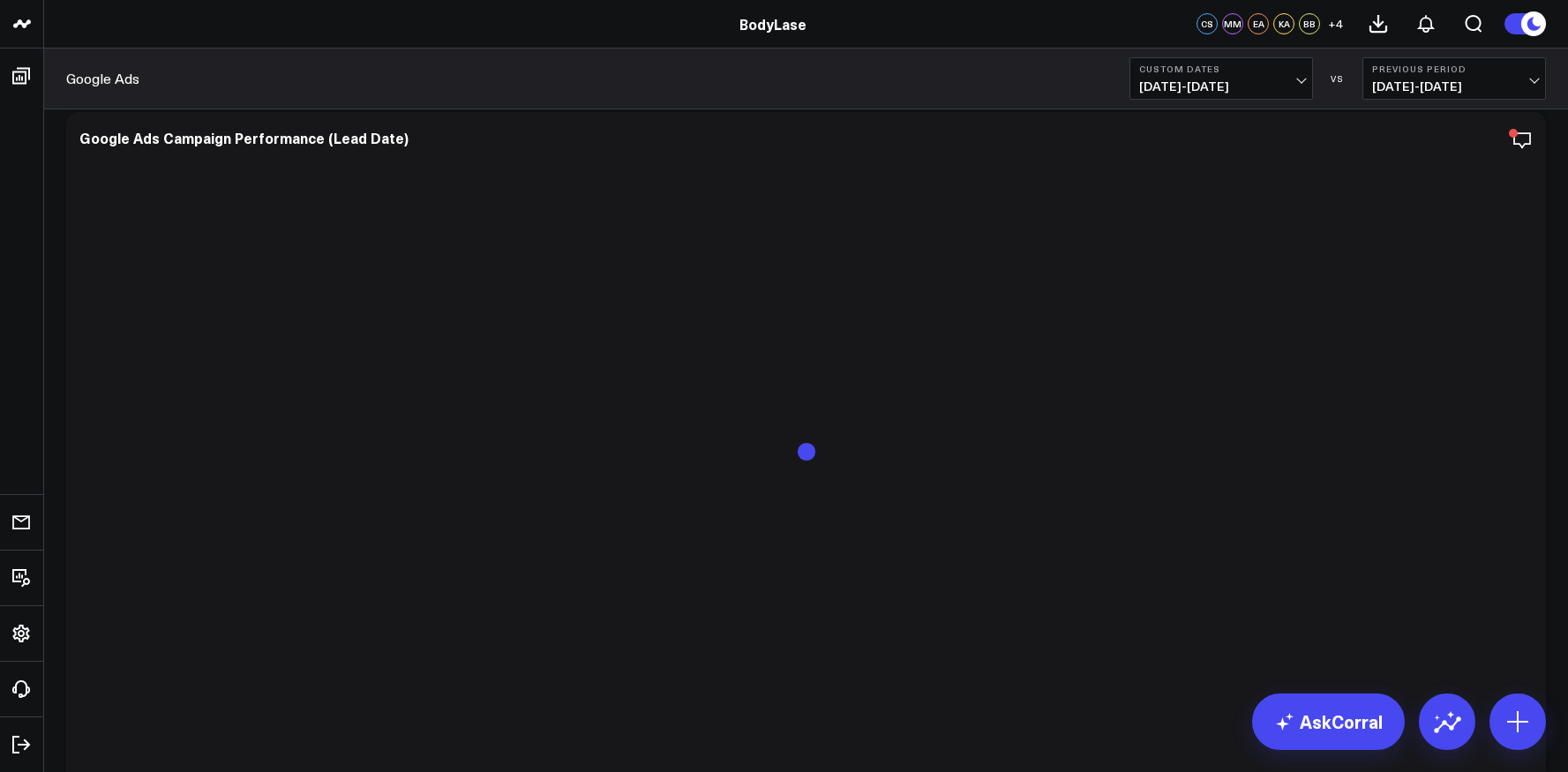
scroll to position [3230, 0]
click at [1508, 83] on span "[DATE] - [DATE]" at bounding box center [1454, 86] width 164 height 14
click at [1420, 223] on link "No Comparison" at bounding box center [1454, 220] width 182 height 34
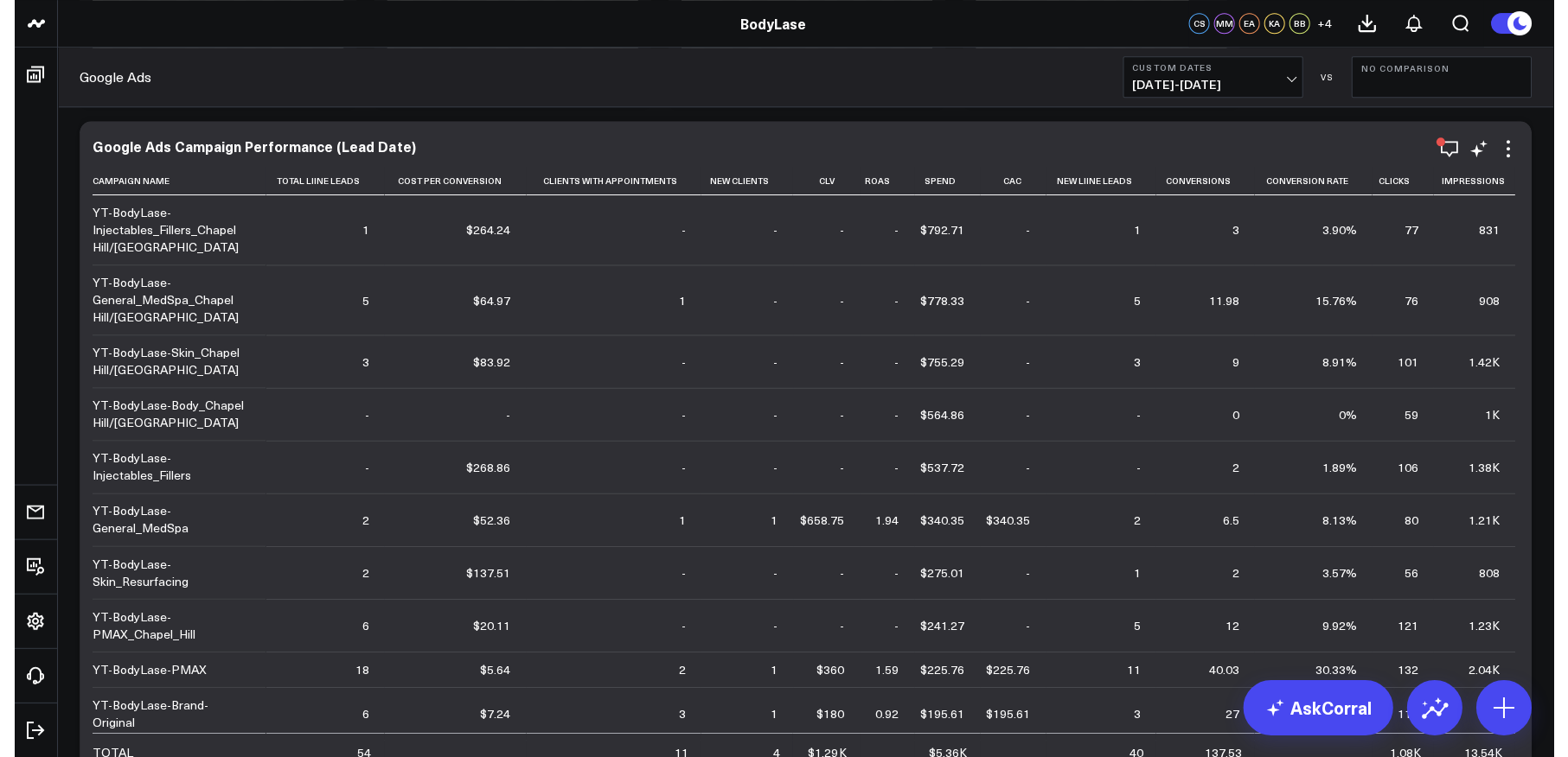
scroll to position [3152, 0]
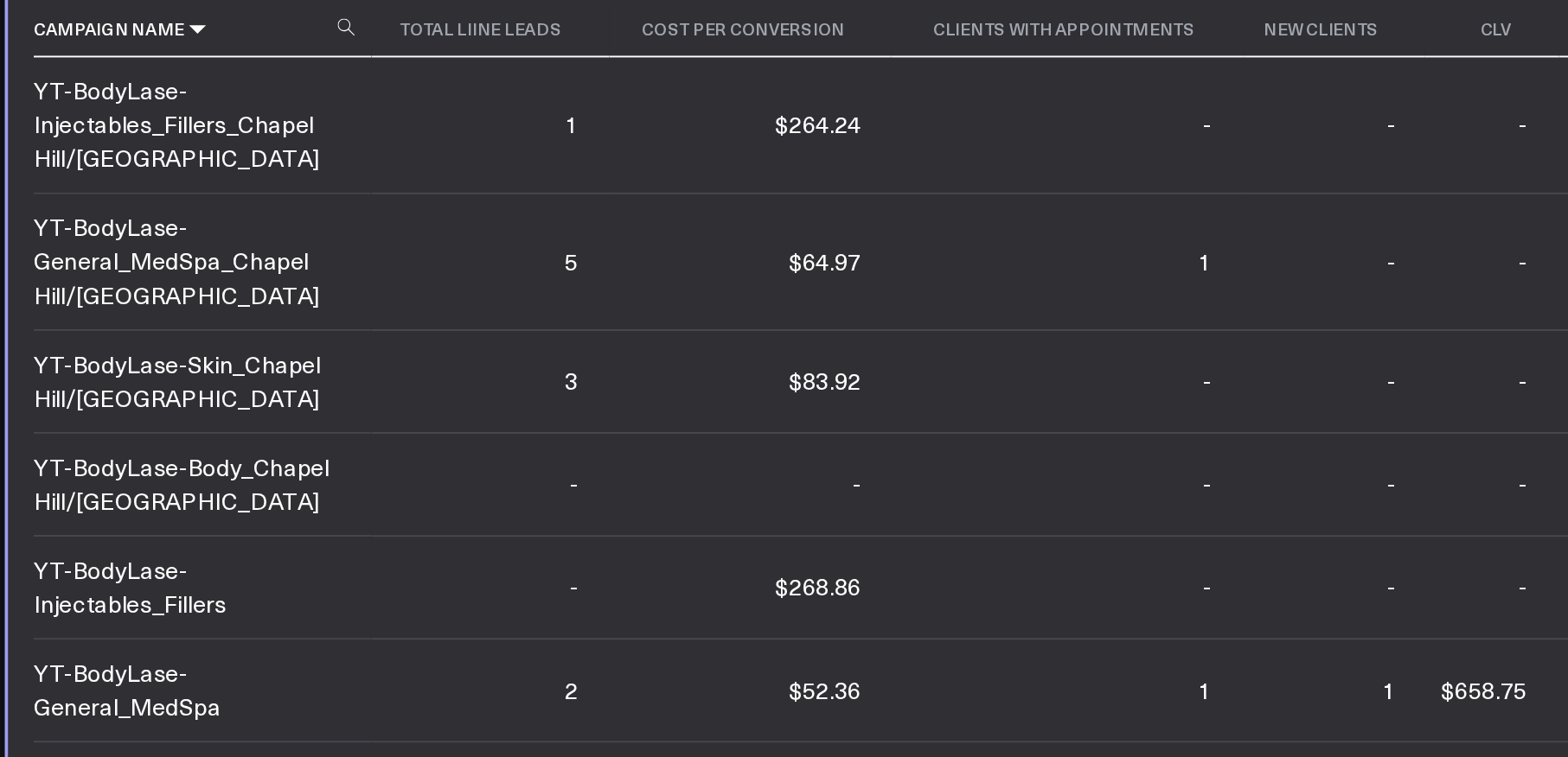
click at [156, 178] on icon at bounding box center [161, 180] width 14 height 10
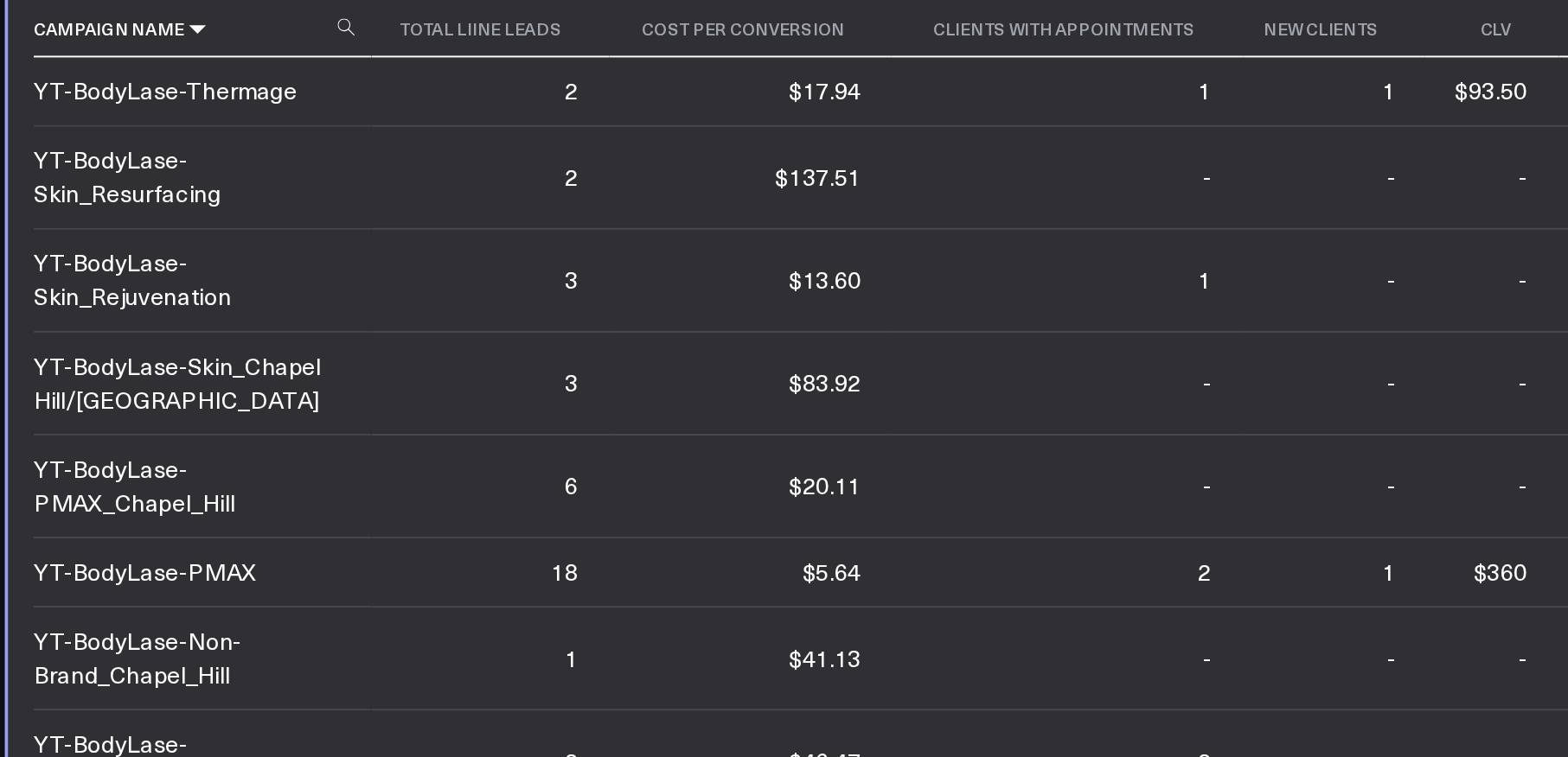
click at [156, 178] on icon at bounding box center [161, 180] width 14 height 10
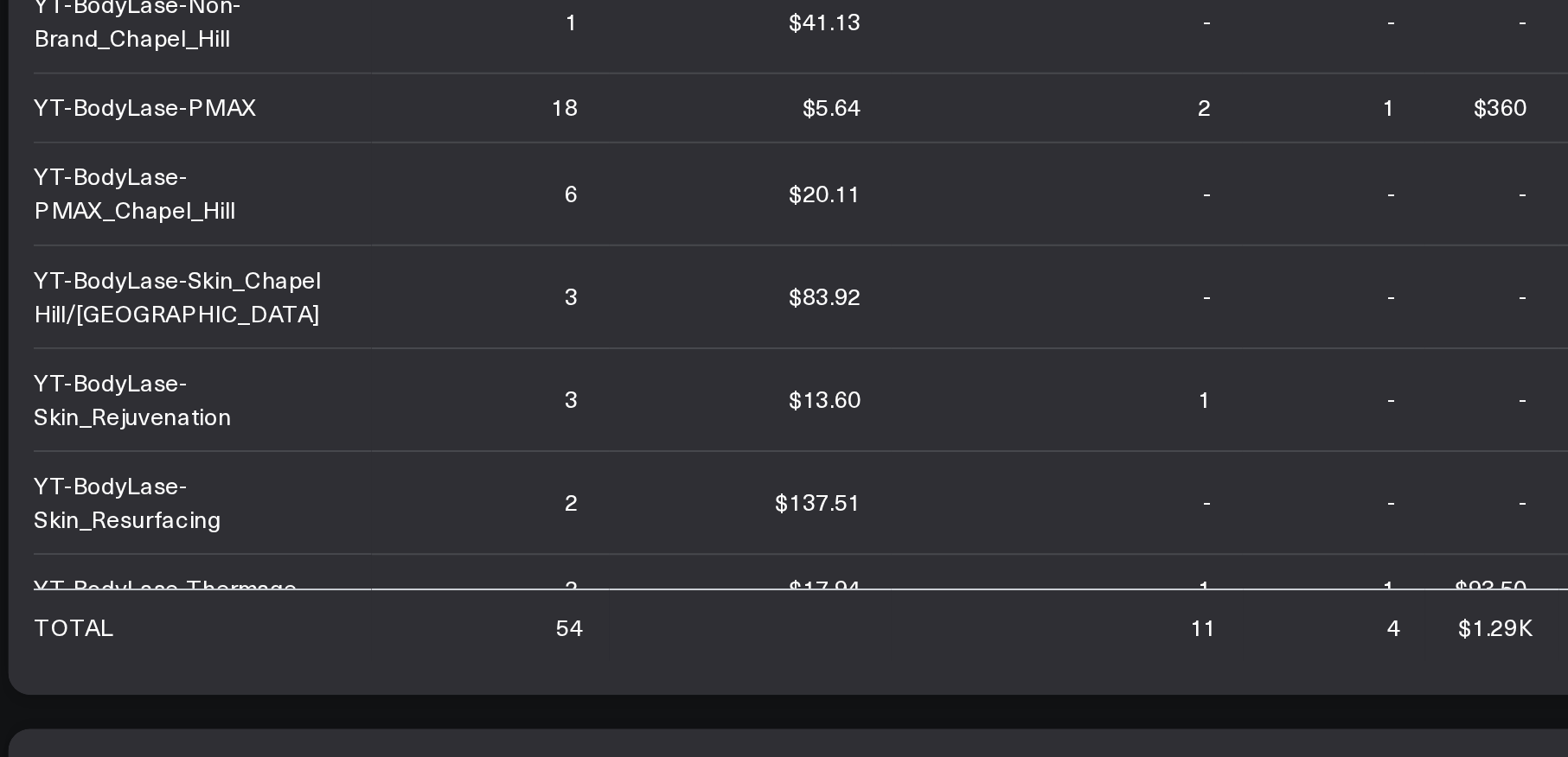
scroll to position [3215, 0]
